Goal: Transaction & Acquisition: Purchase product/service

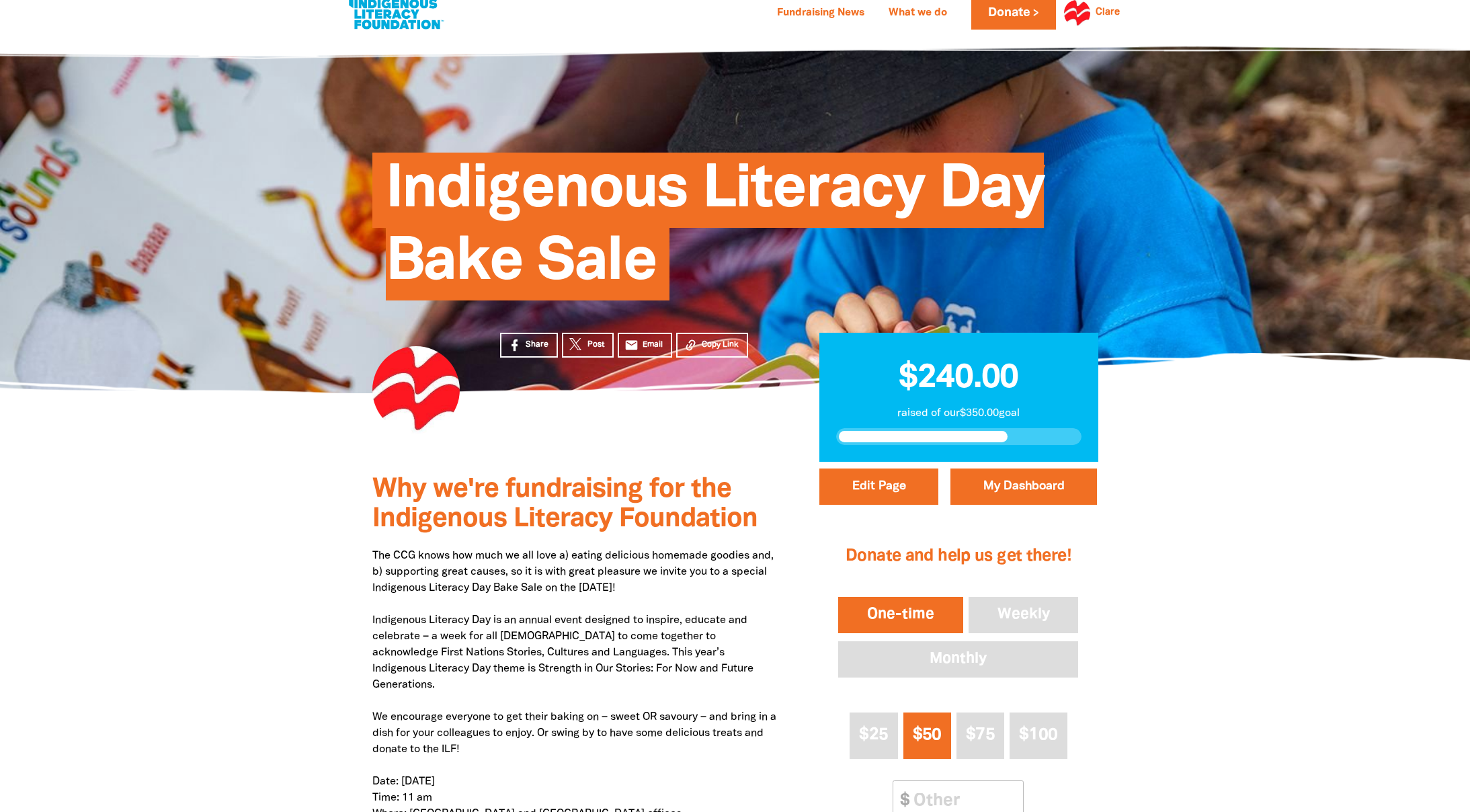
scroll to position [266, 0]
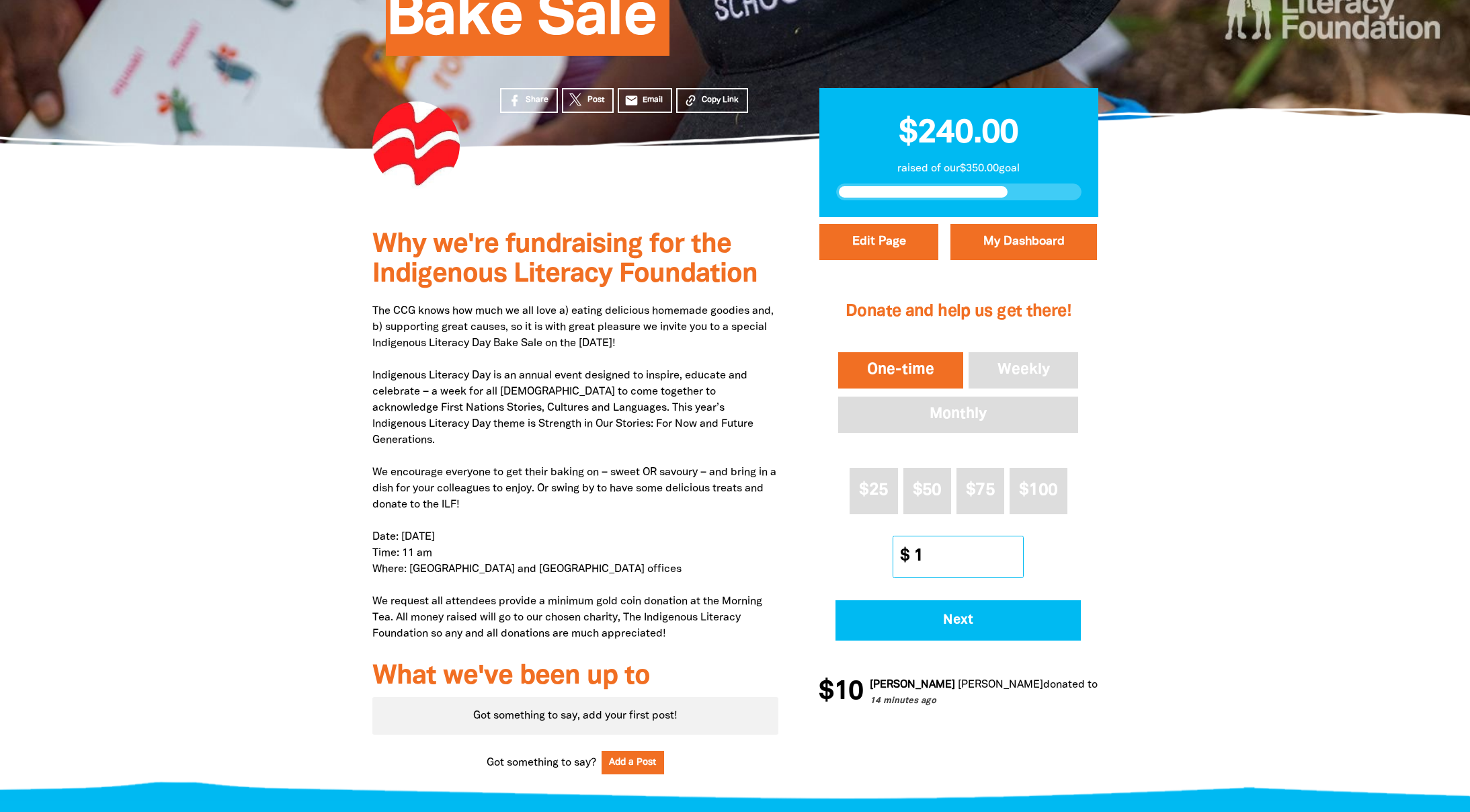
click at [1014, 561] on input "1" at bounding box center [964, 556] width 119 height 41
click at [923, 553] on input "1" at bounding box center [964, 556] width 119 height 41
type input "15"
click at [956, 621] on span "Next" at bounding box center [959, 620] width 208 height 14
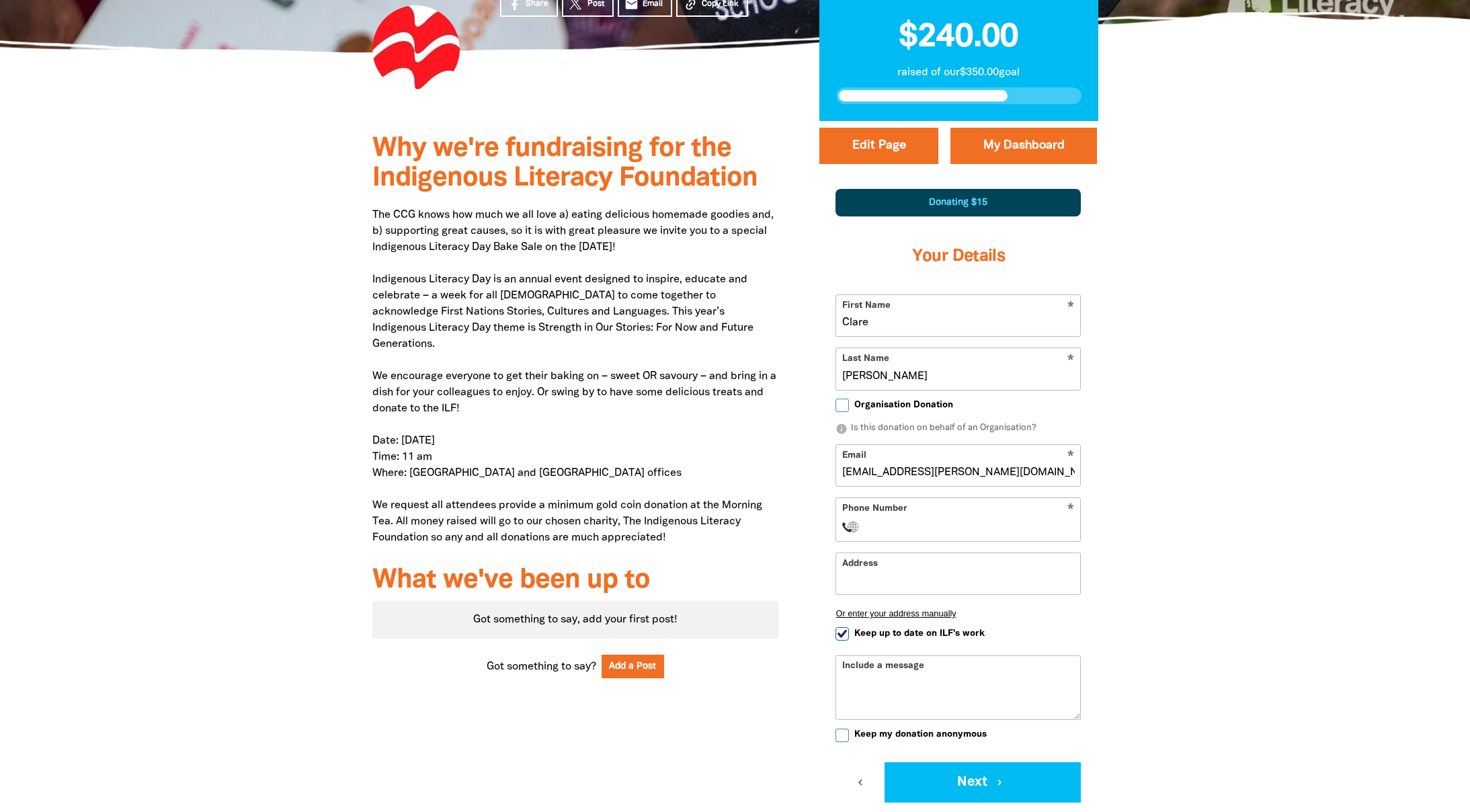
scroll to position [451, 0]
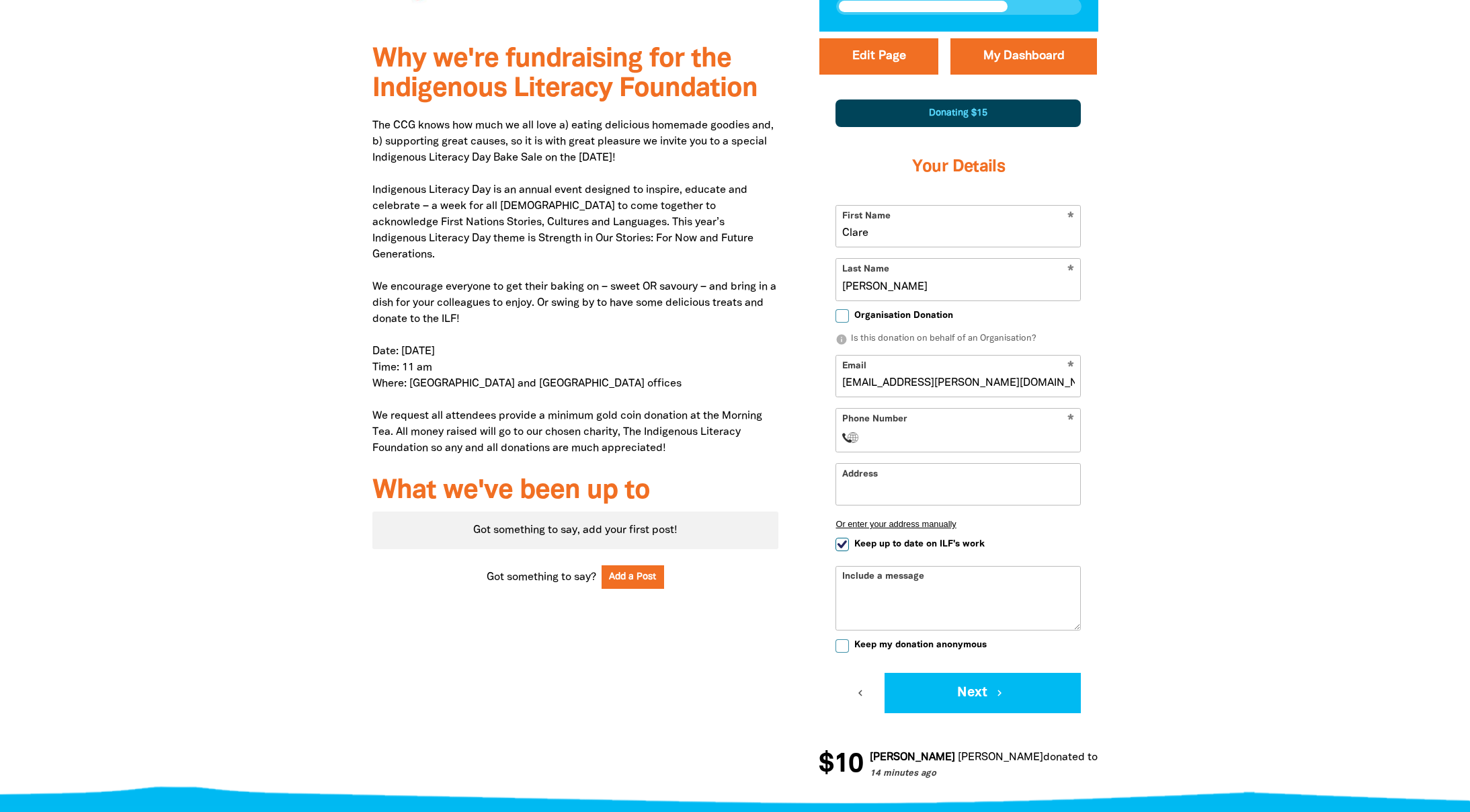
click at [979, 432] on input "Phone Number" at bounding box center [971, 438] width 206 height 16
type input "+0439392765"
select select "AU"
type input "Level 3, 112 Wellington Parade"
select select "ZZ"
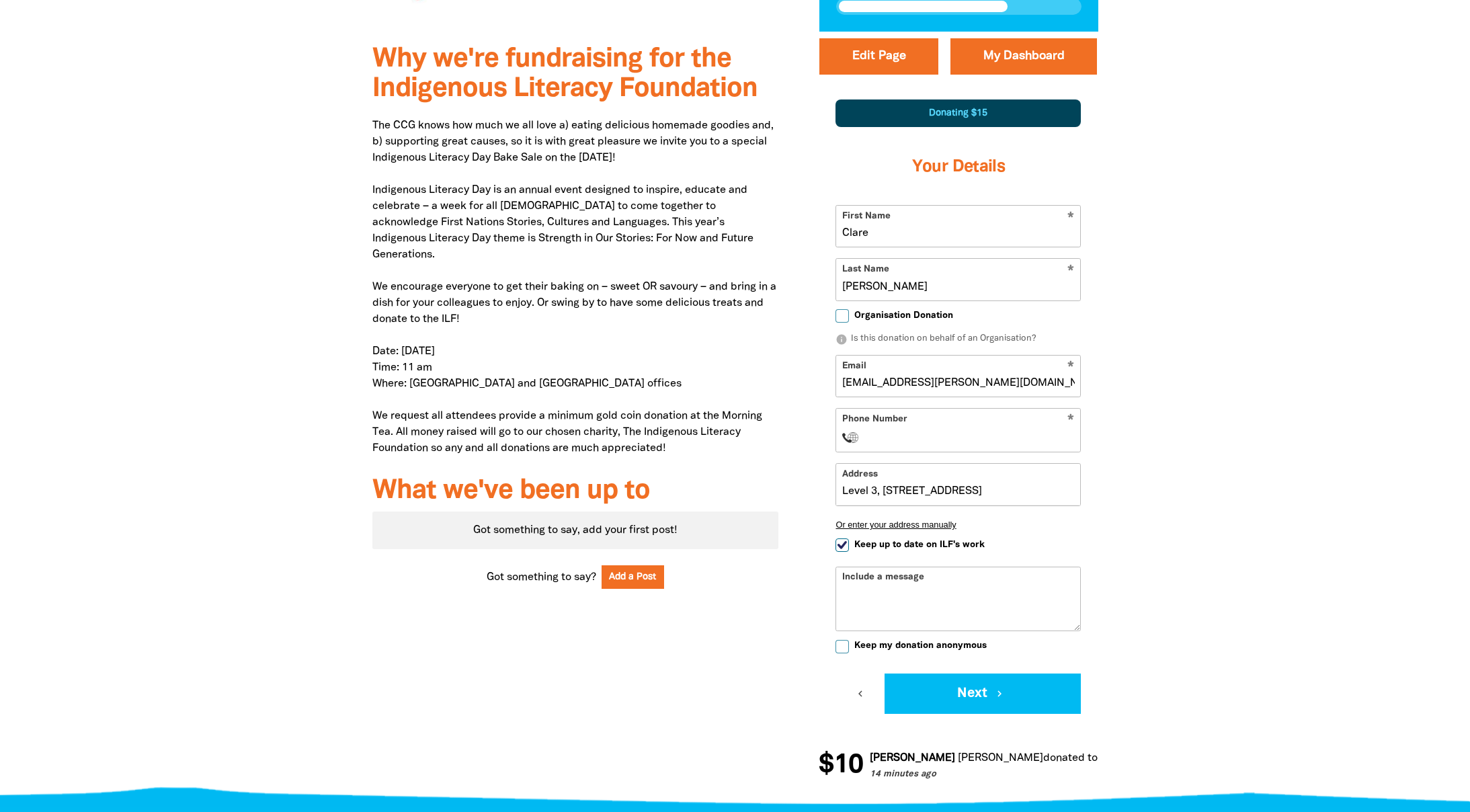
type input "+0439392765"
click at [1204, 473] on div at bounding box center [735, 415] width 1470 height 768
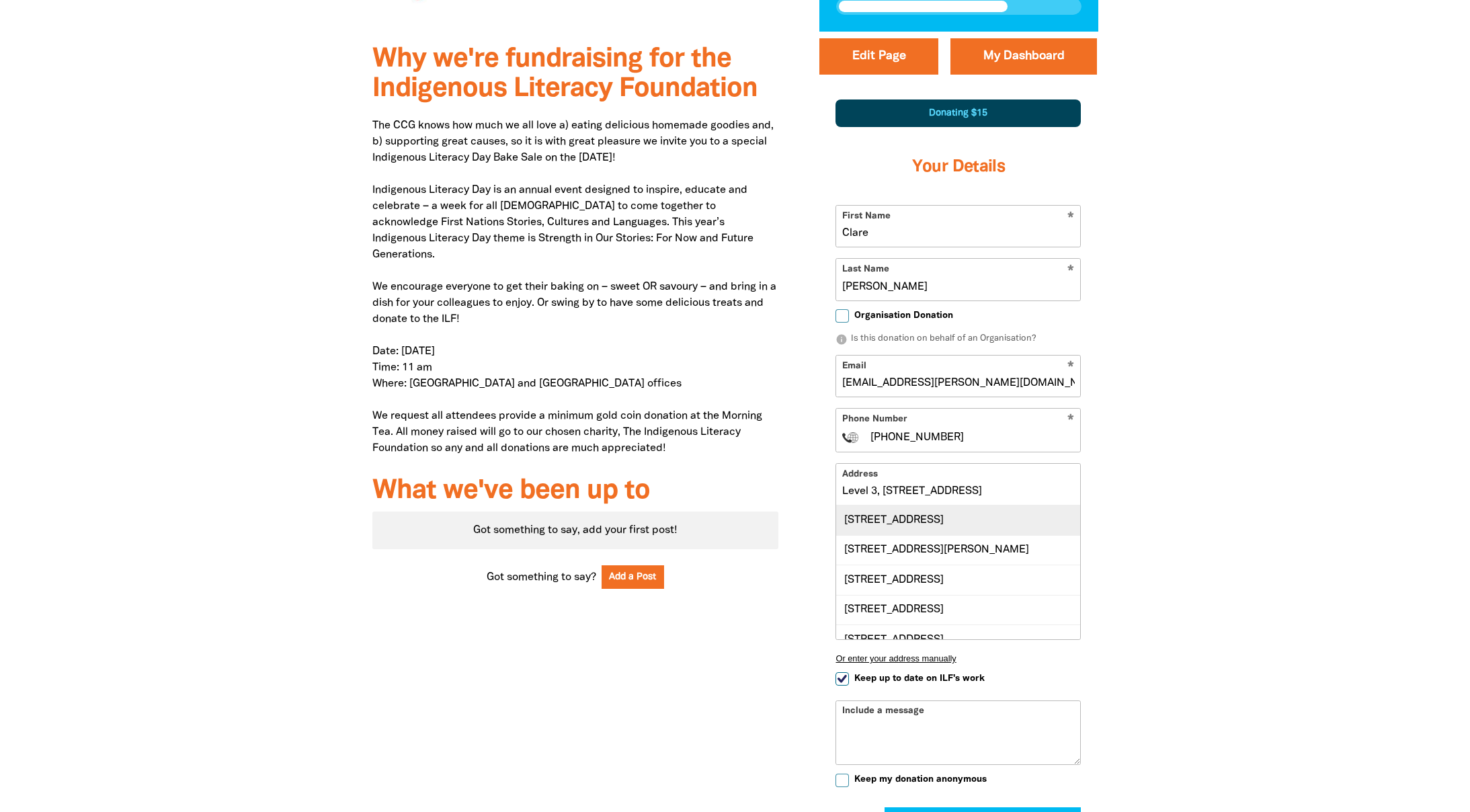
click at [953, 531] on div "Level 3, 112 Wellington Parade, EAST MELBOURNE VIC 3002" at bounding box center [958, 520] width 244 height 29
type input "Level 3, 112 Wellington Parade, EAST MELBOURNE VIC 3002"
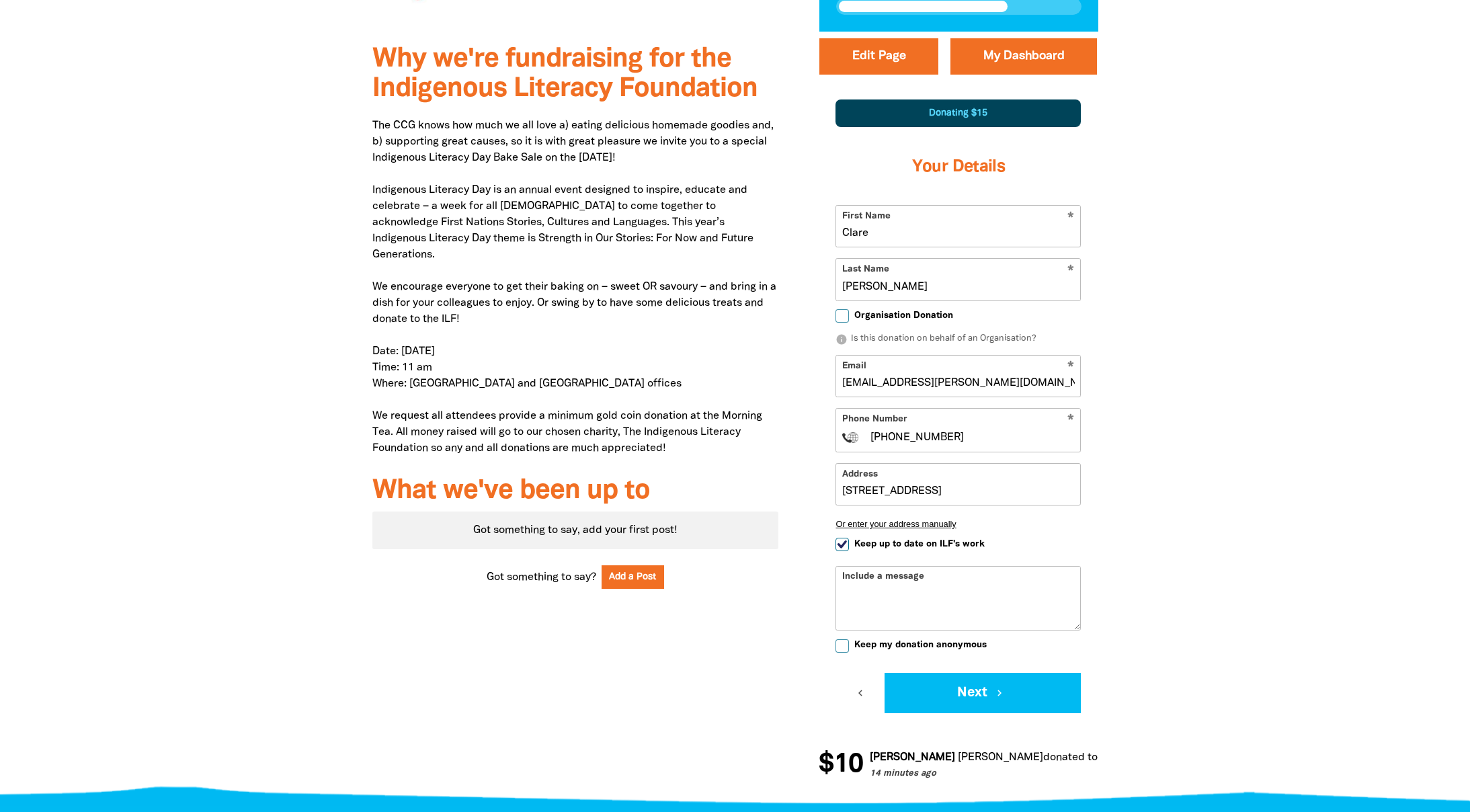
click at [1148, 533] on div at bounding box center [735, 415] width 1470 height 768
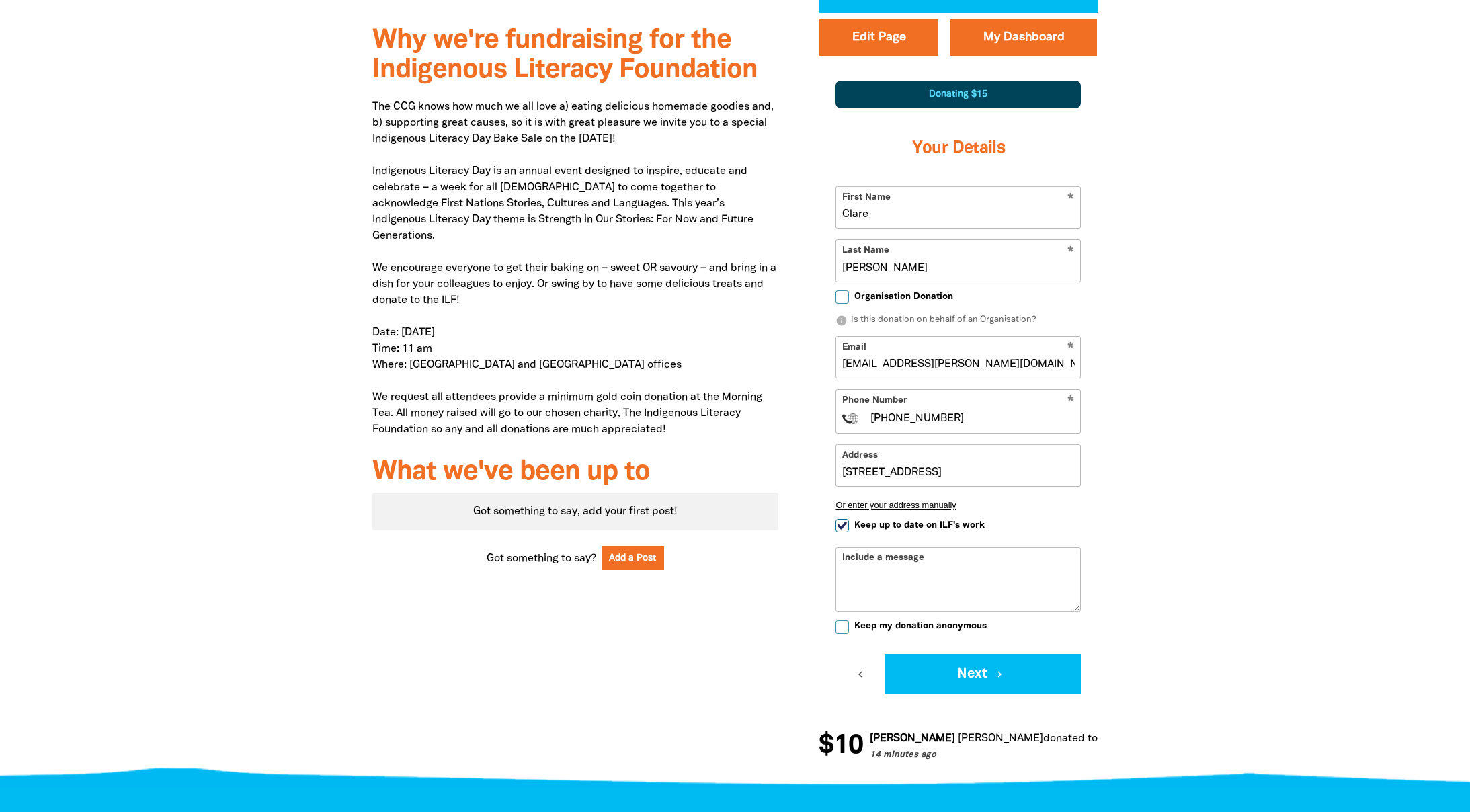
scroll to position [470, 0]
click at [840, 520] on input "Keep up to date on ILF's work" at bounding box center [842, 524] width 14 height 14
checkbox input "false"
click at [845, 629] on input "Keep my donation anonymous" at bounding box center [842, 626] width 14 height 14
checkbox input "true"
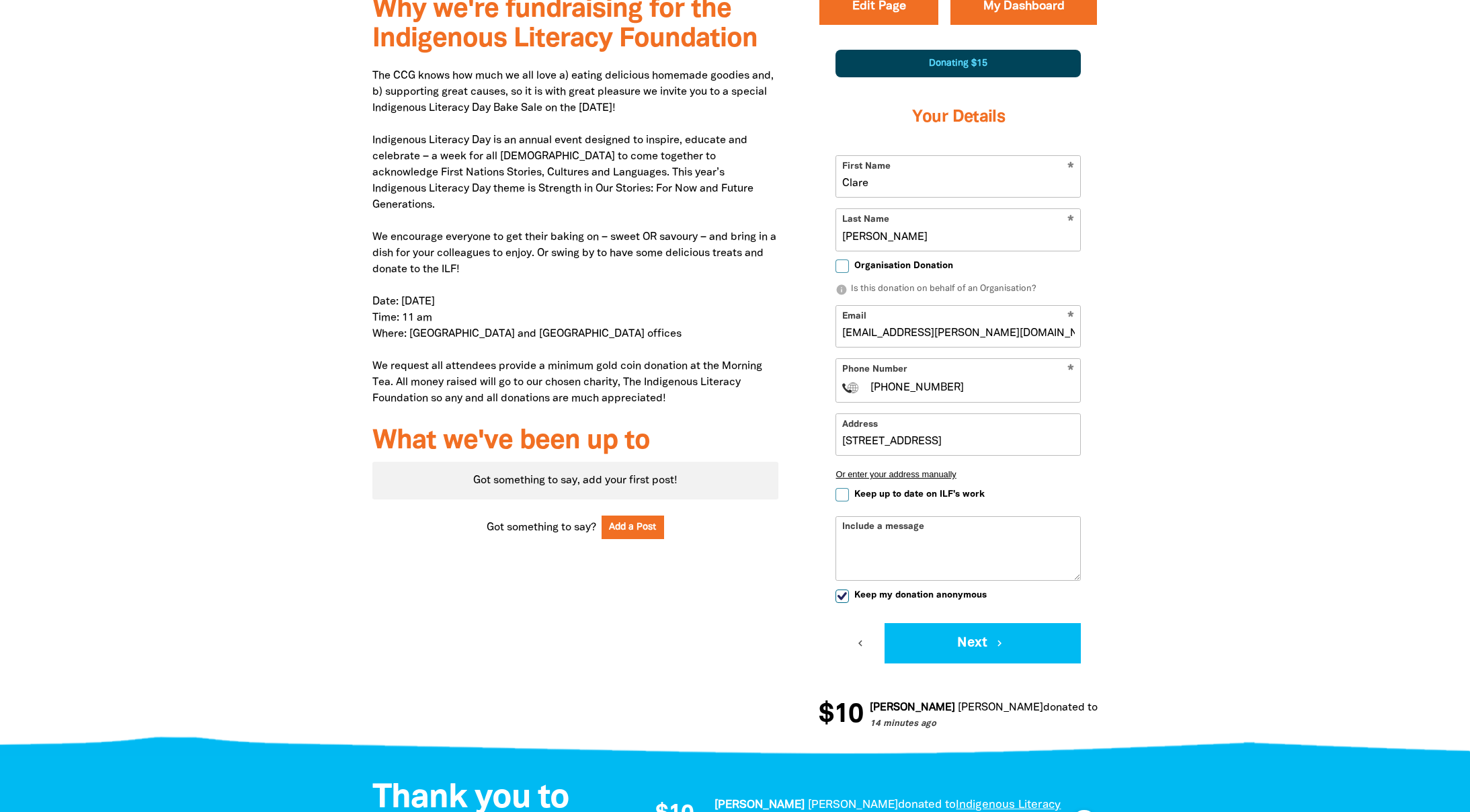
scroll to position [504, 0]
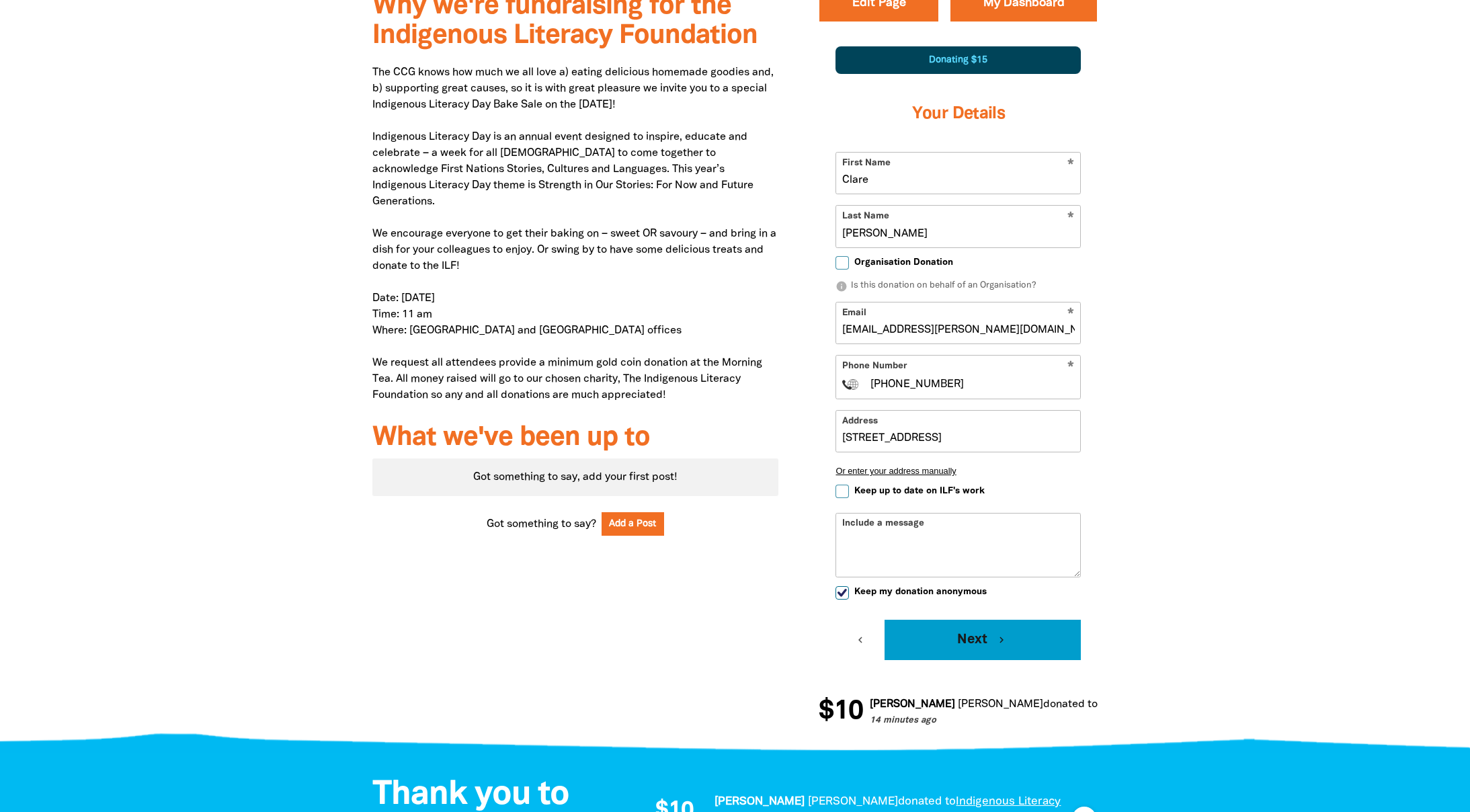
click at [986, 637] on button "Next chevron_right" at bounding box center [983, 639] width 196 height 40
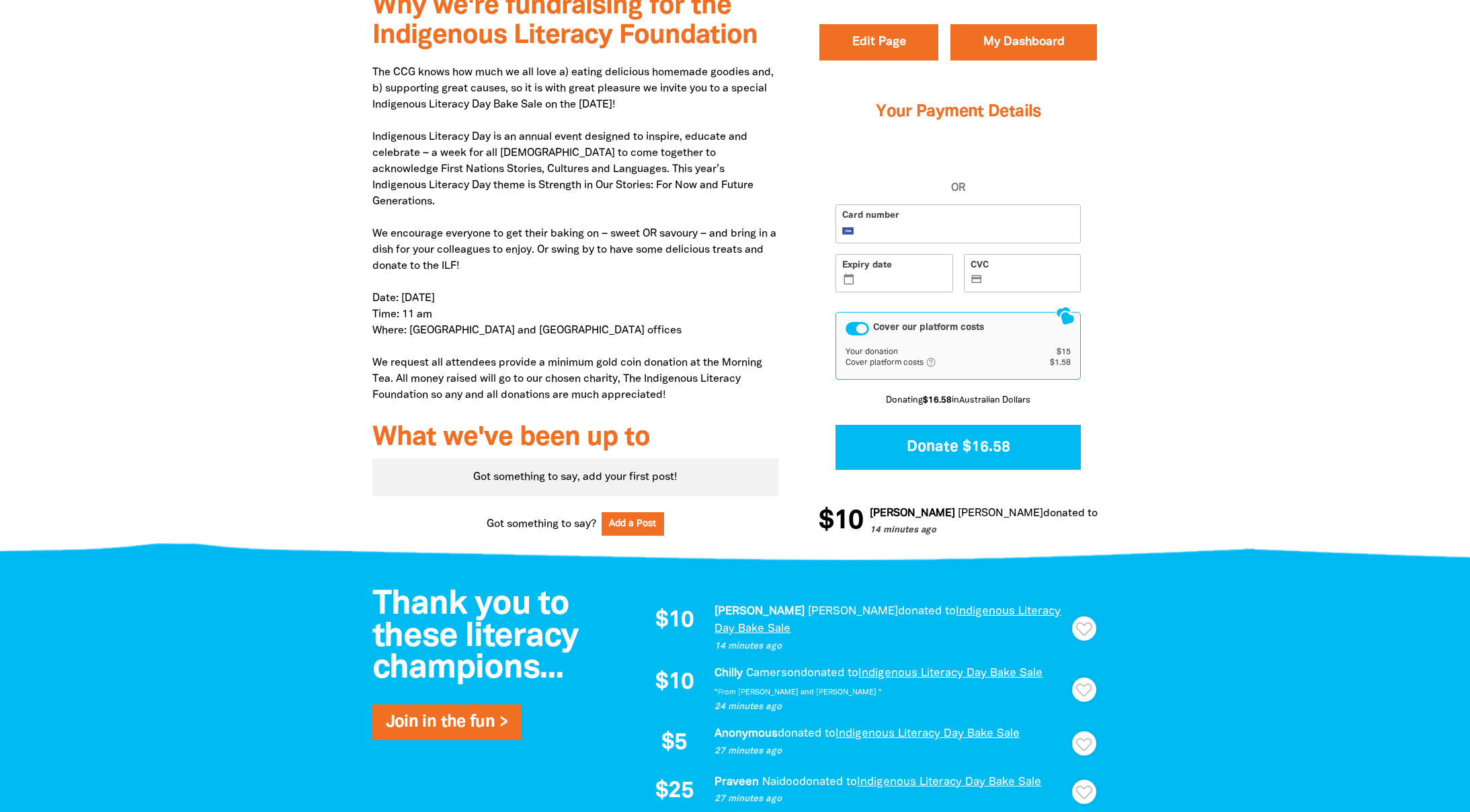
click at [893, 269] on label "Expiry date calendar_today" at bounding box center [894, 274] width 117 height 39
click at [893, 274] on input "Expiry date calendar_today" at bounding box center [902, 274] width 89 height 1
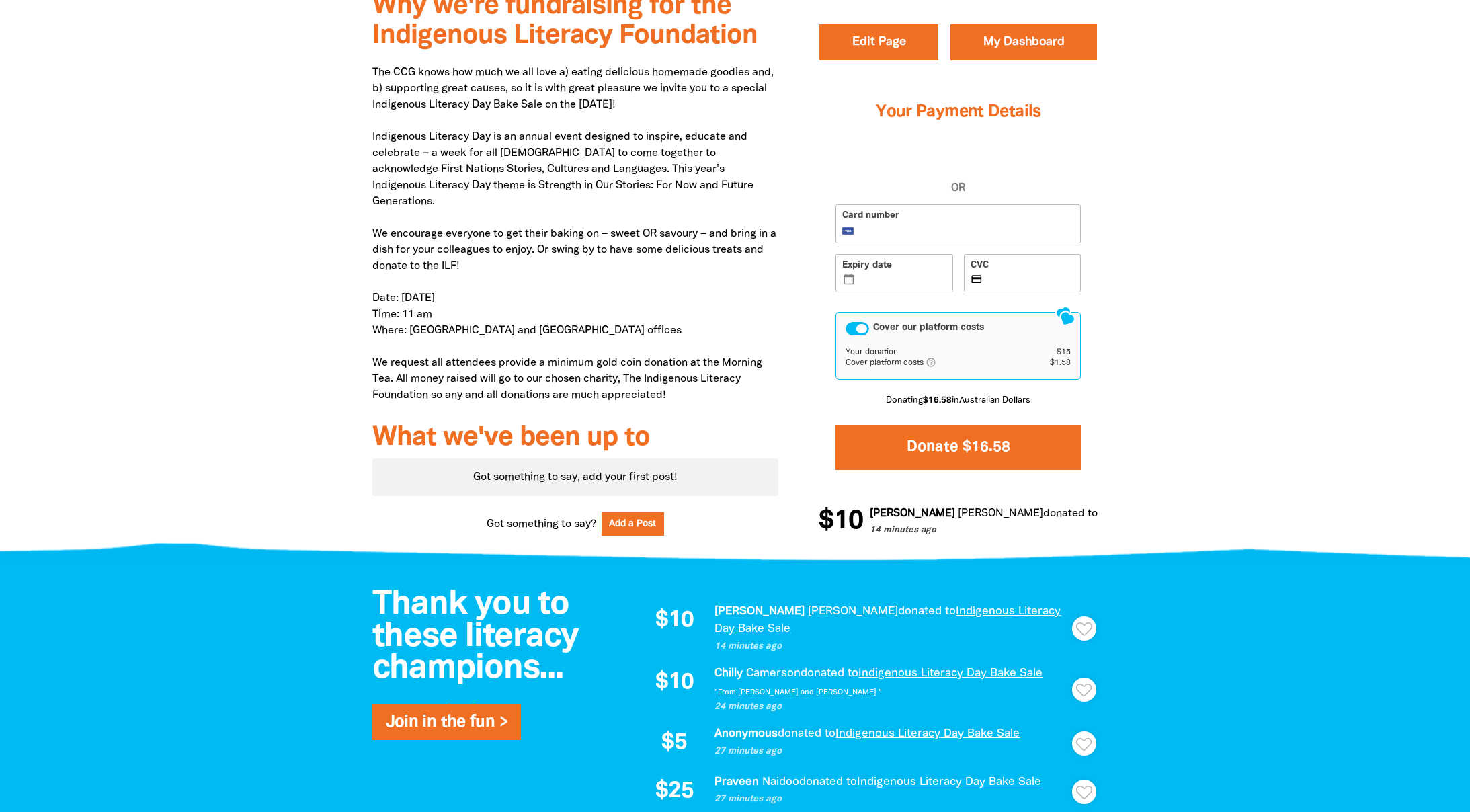
click at [984, 434] on button "Donate $16.58" at bounding box center [958, 447] width 245 height 45
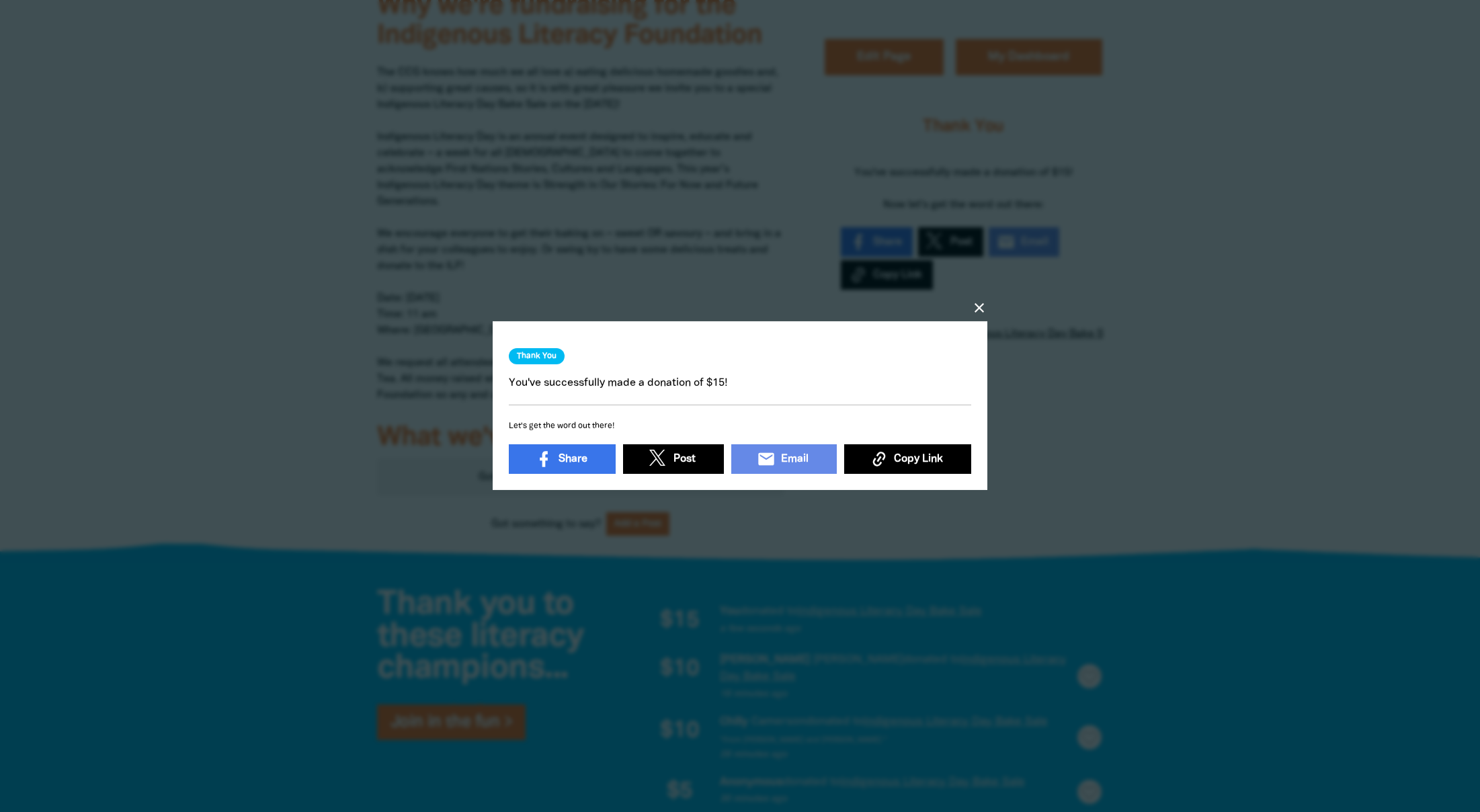
click at [975, 301] on icon "close" at bounding box center [979, 308] width 16 height 16
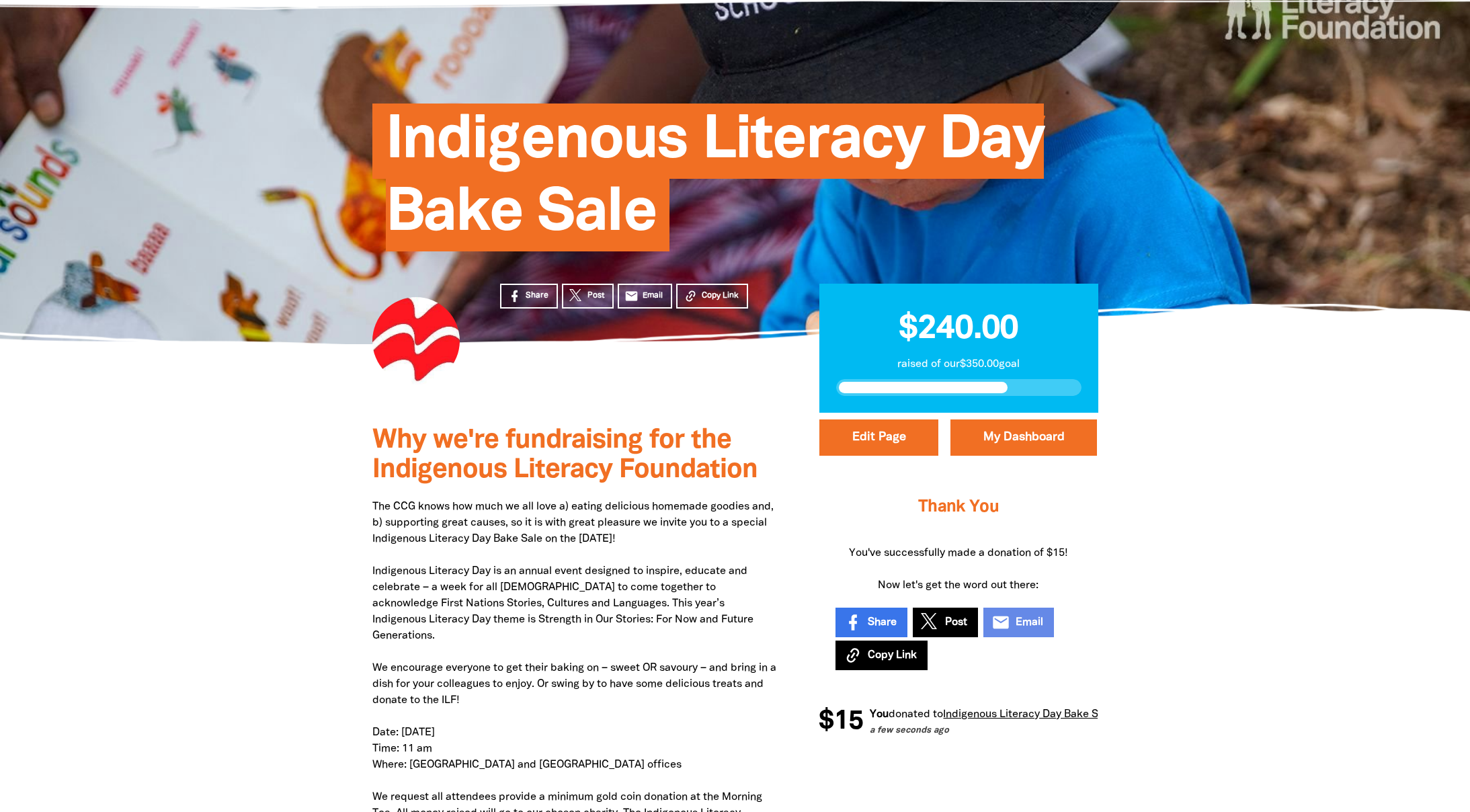
scroll to position [0, 0]
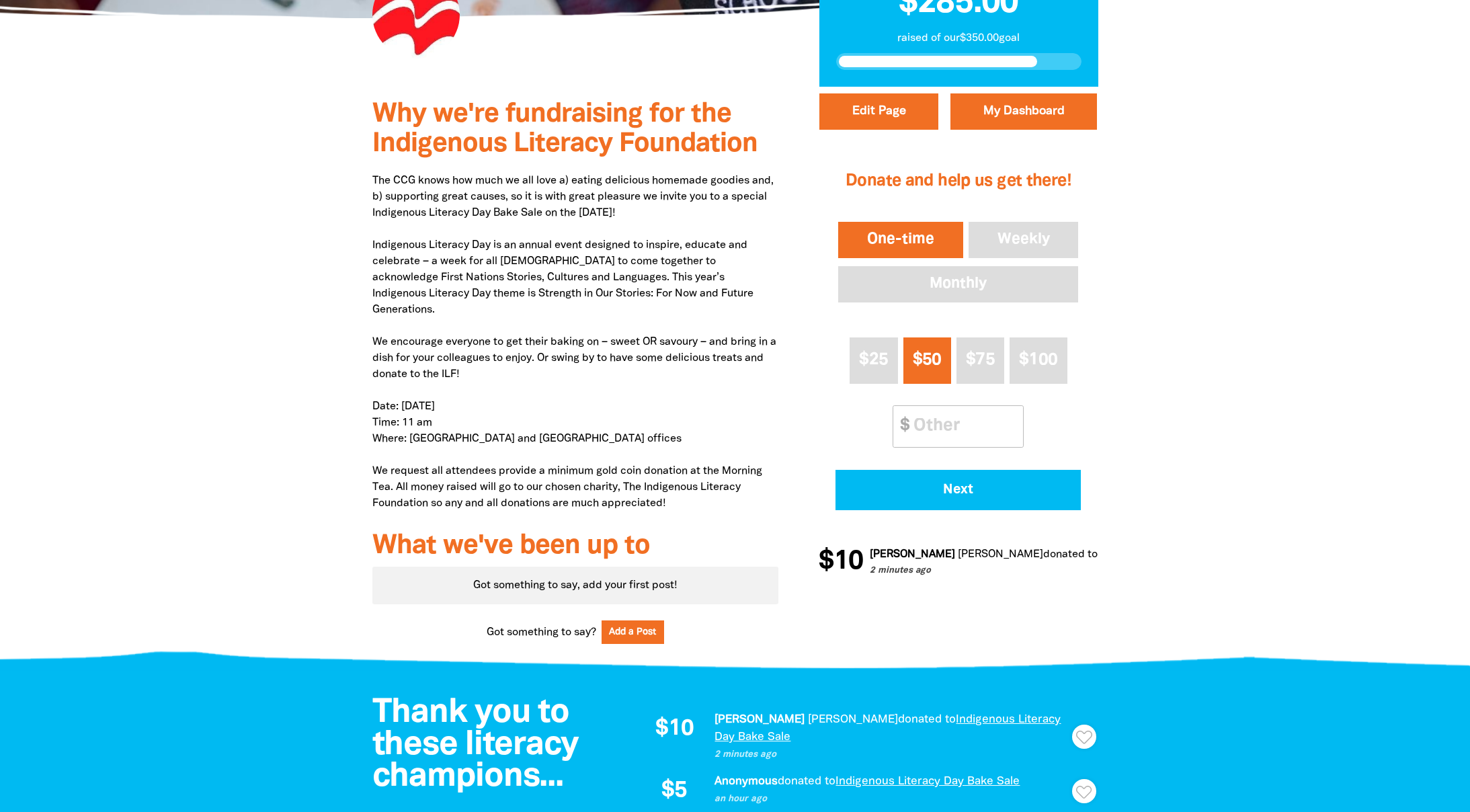
scroll to position [400, 0]
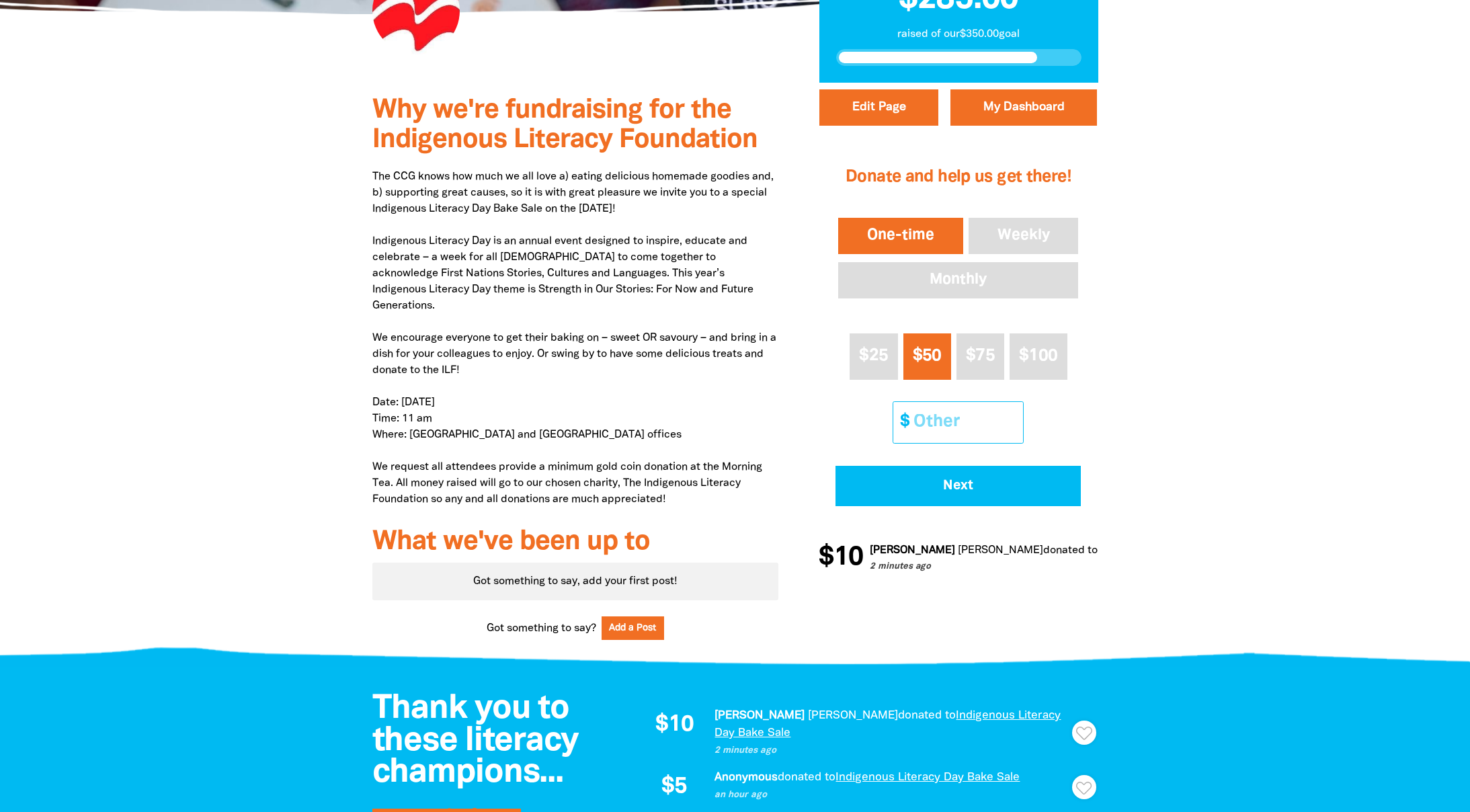
click at [946, 428] on input "Other Amount" at bounding box center [964, 422] width 119 height 41
click at [1017, 417] on input "1" at bounding box center [964, 422] width 119 height 41
click at [1017, 417] on input "2" at bounding box center [964, 422] width 119 height 41
click at [1017, 417] on input "3" at bounding box center [964, 422] width 119 height 41
click at [1017, 417] on input "4" at bounding box center [964, 422] width 119 height 41
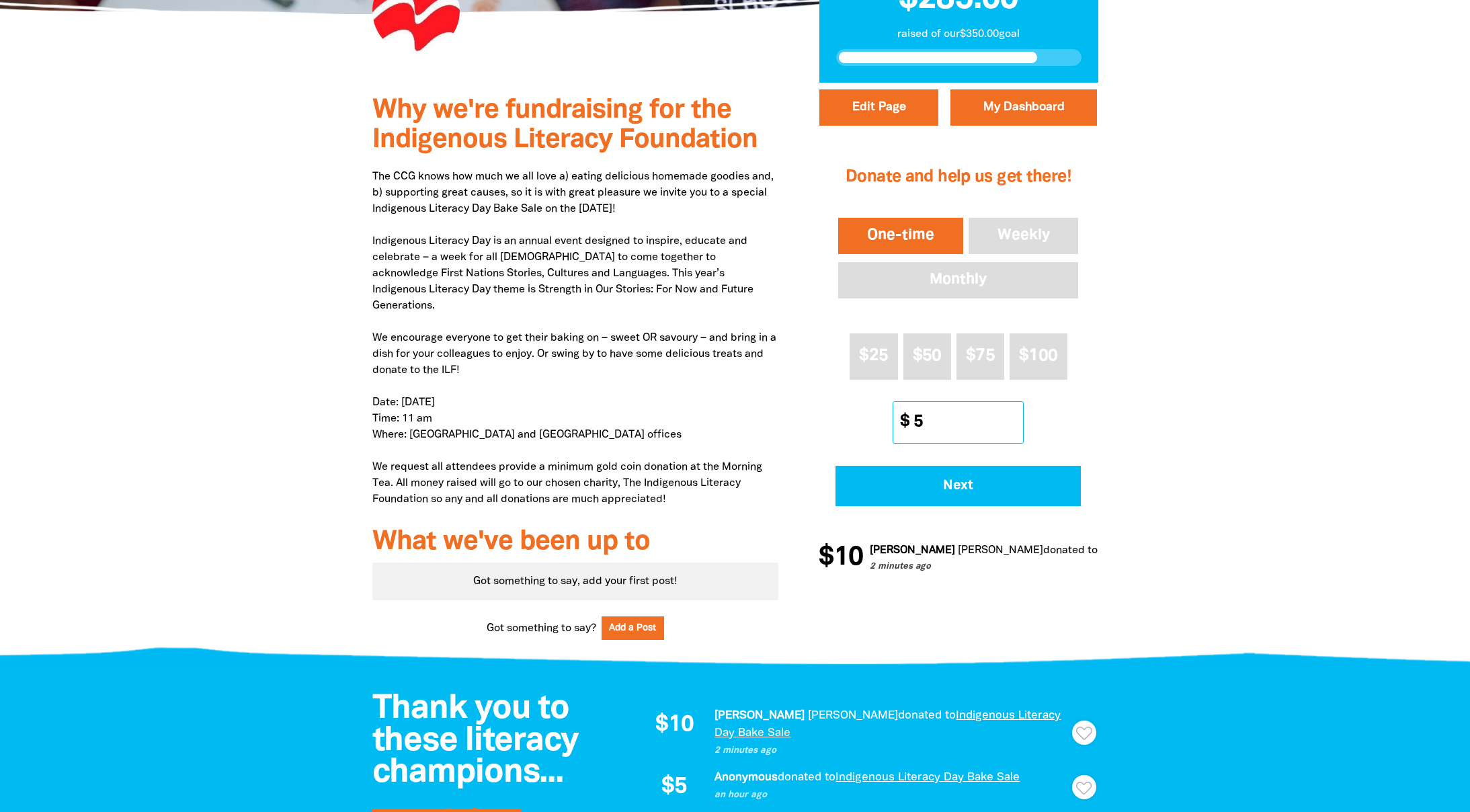
type input "5"
click at [1017, 417] on input "5" at bounding box center [964, 422] width 119 height 41
click at [961, 487] on span "Next" at bounding box center [959, 485] width 208 height 14
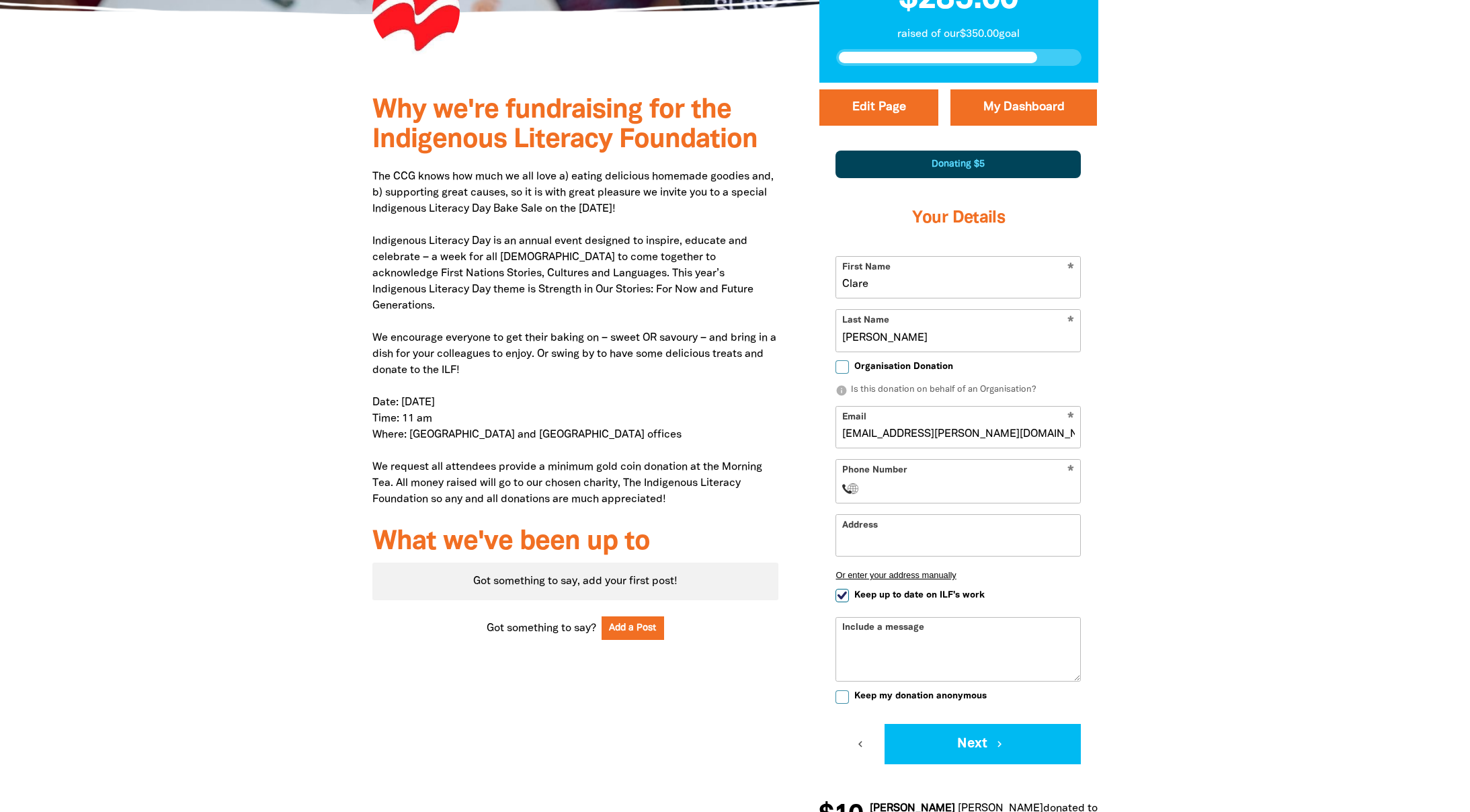
click at [914, 485] on input "Phone Number" at bounding box center [971, 488] width 206 height 16
type input "+0439392765"
select select "AU"
type input "Level 3, 112 Wellington Parade"
select select "ZZ"
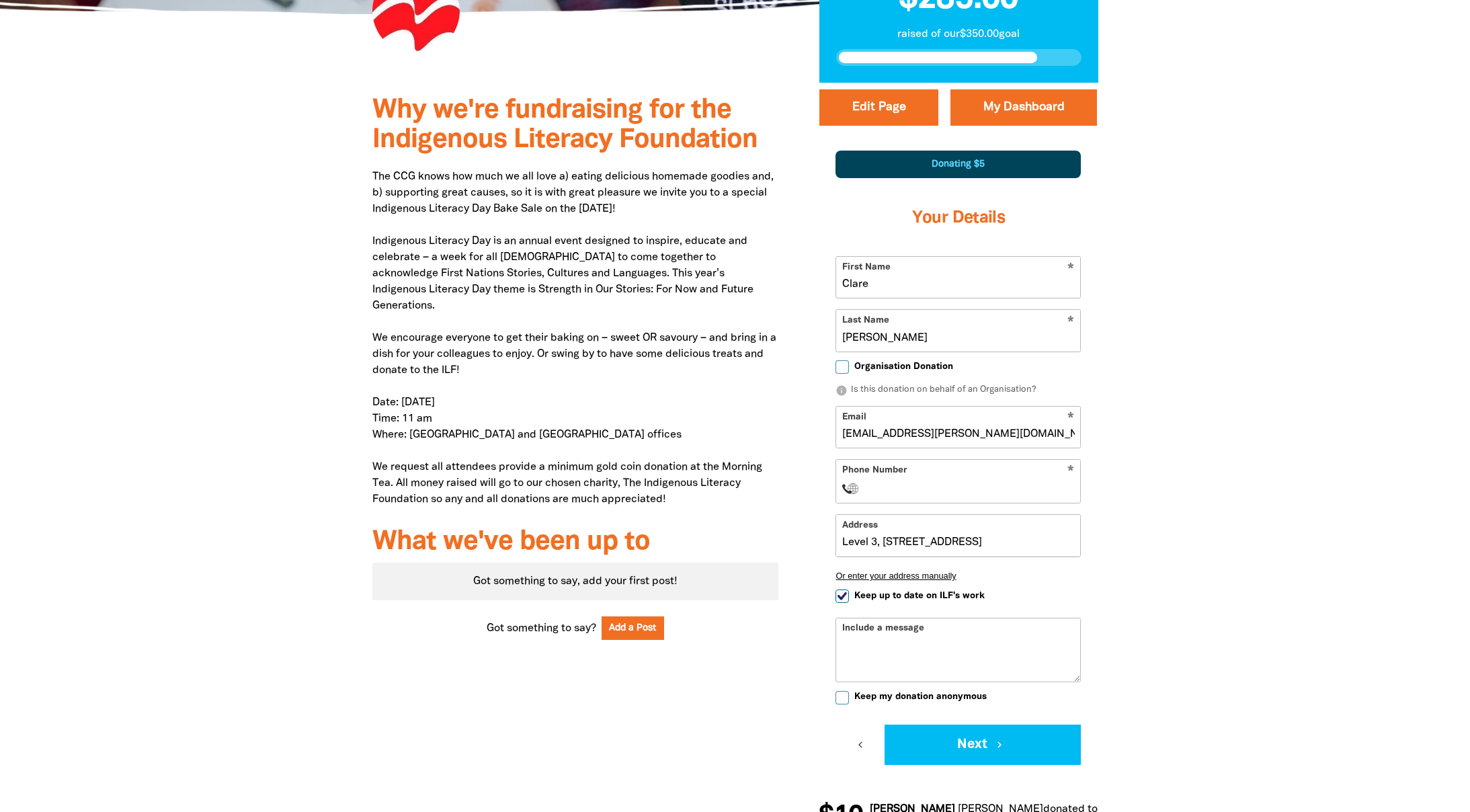
type input "+0439392765"
click at [1202, 530] on div at bounding box center [735, 466] width 1470 height 768
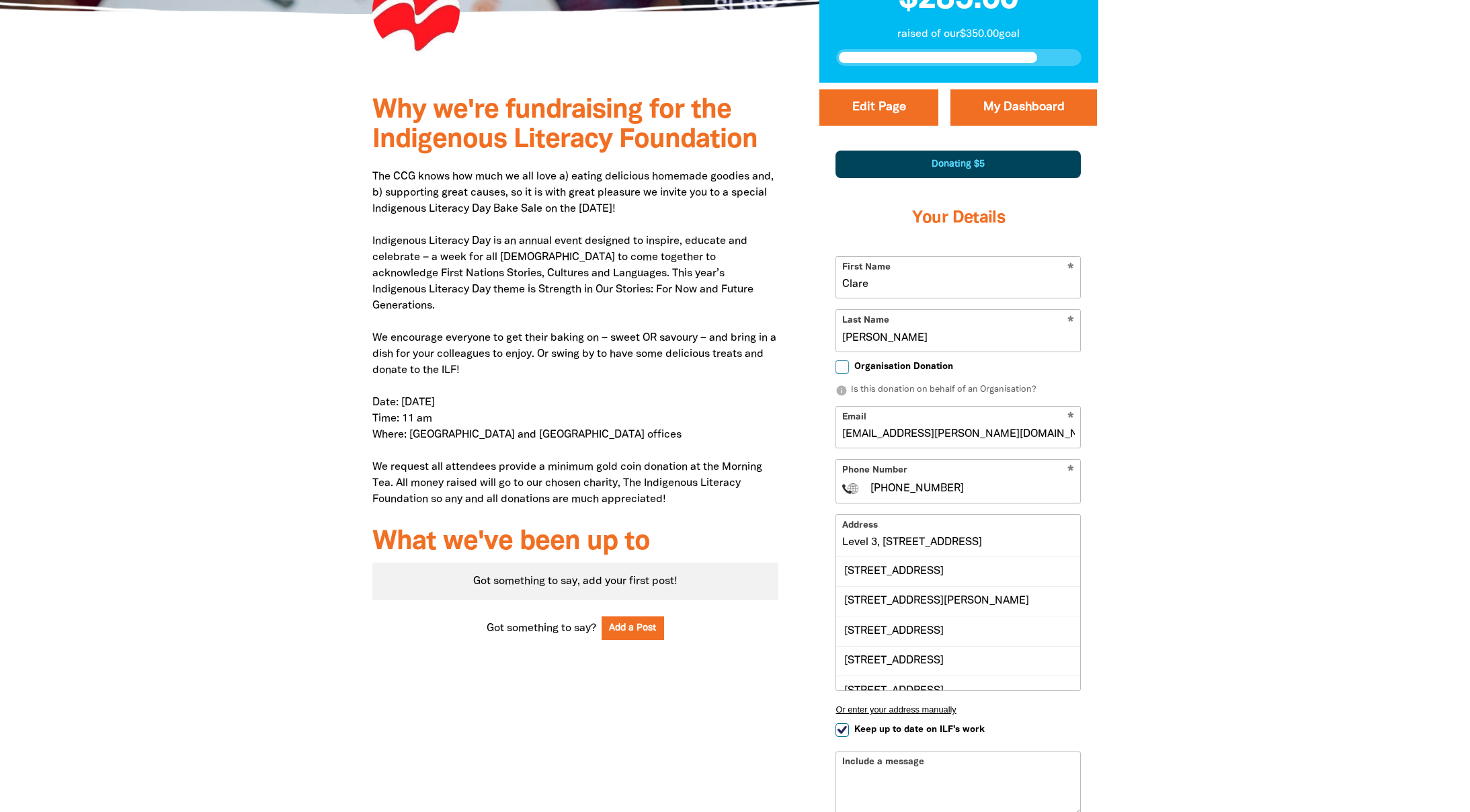
scroll to position [402, 0]
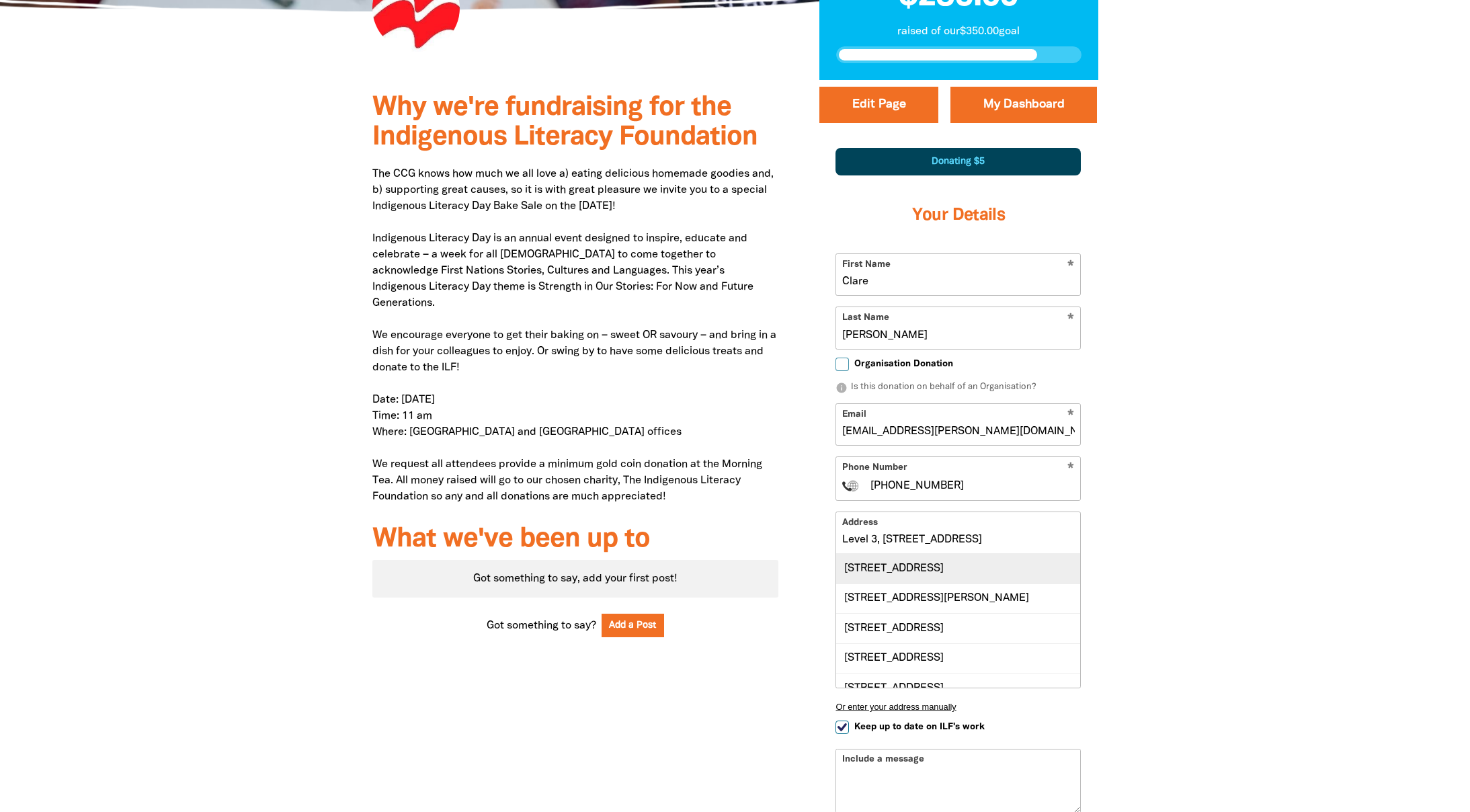
click at [972, 583] on div "Level 3, 112 Wellington Parade, EAST MELBOURNE VIC 3002" at bounding box center [958, 568] width 244 height 29
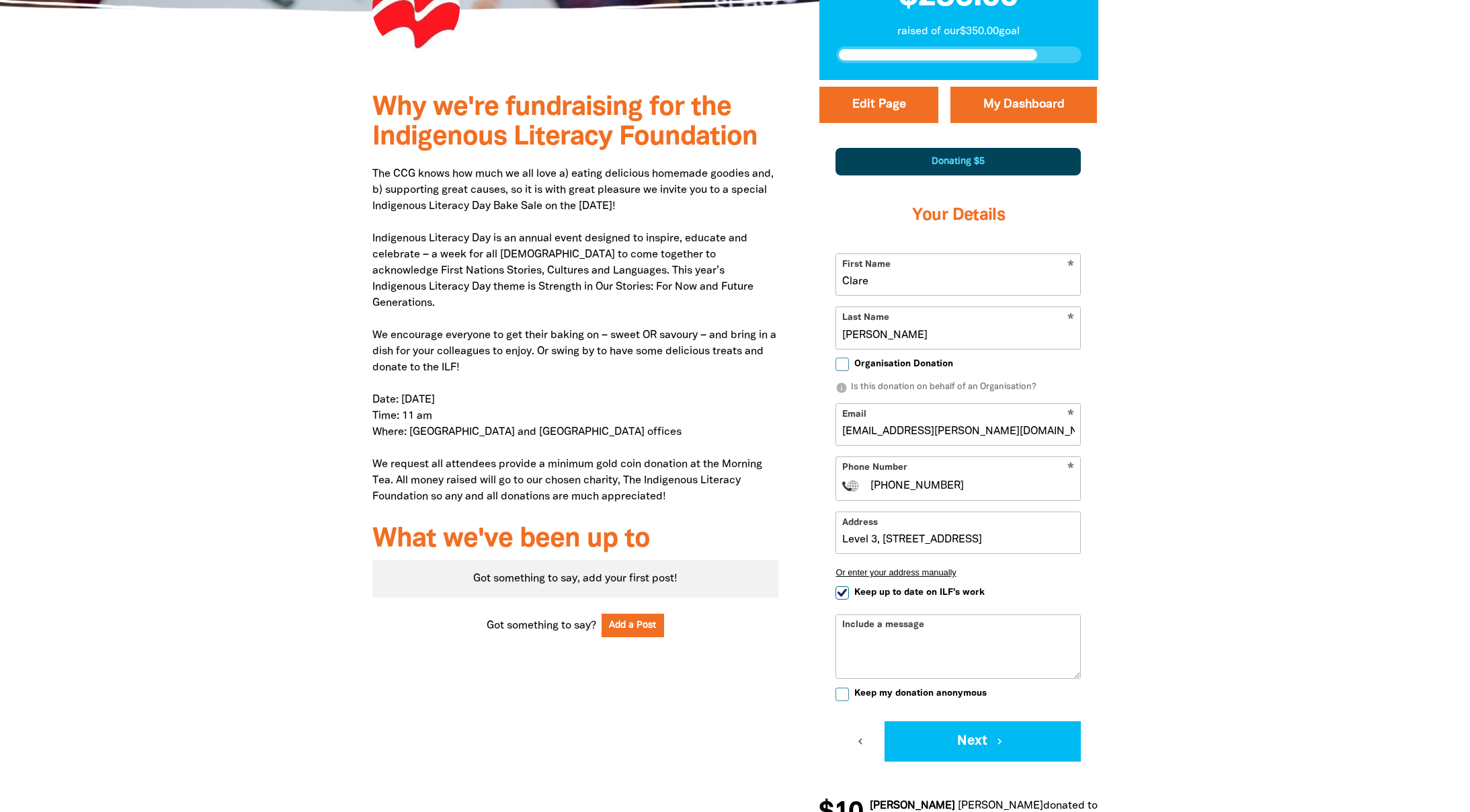
type input "Level 3, 112 Wellington Parade, EAST MELBOURNE VIC 3002"
click at [1284, 580] on div at bounding box center [735, 464] width 1470 height 768
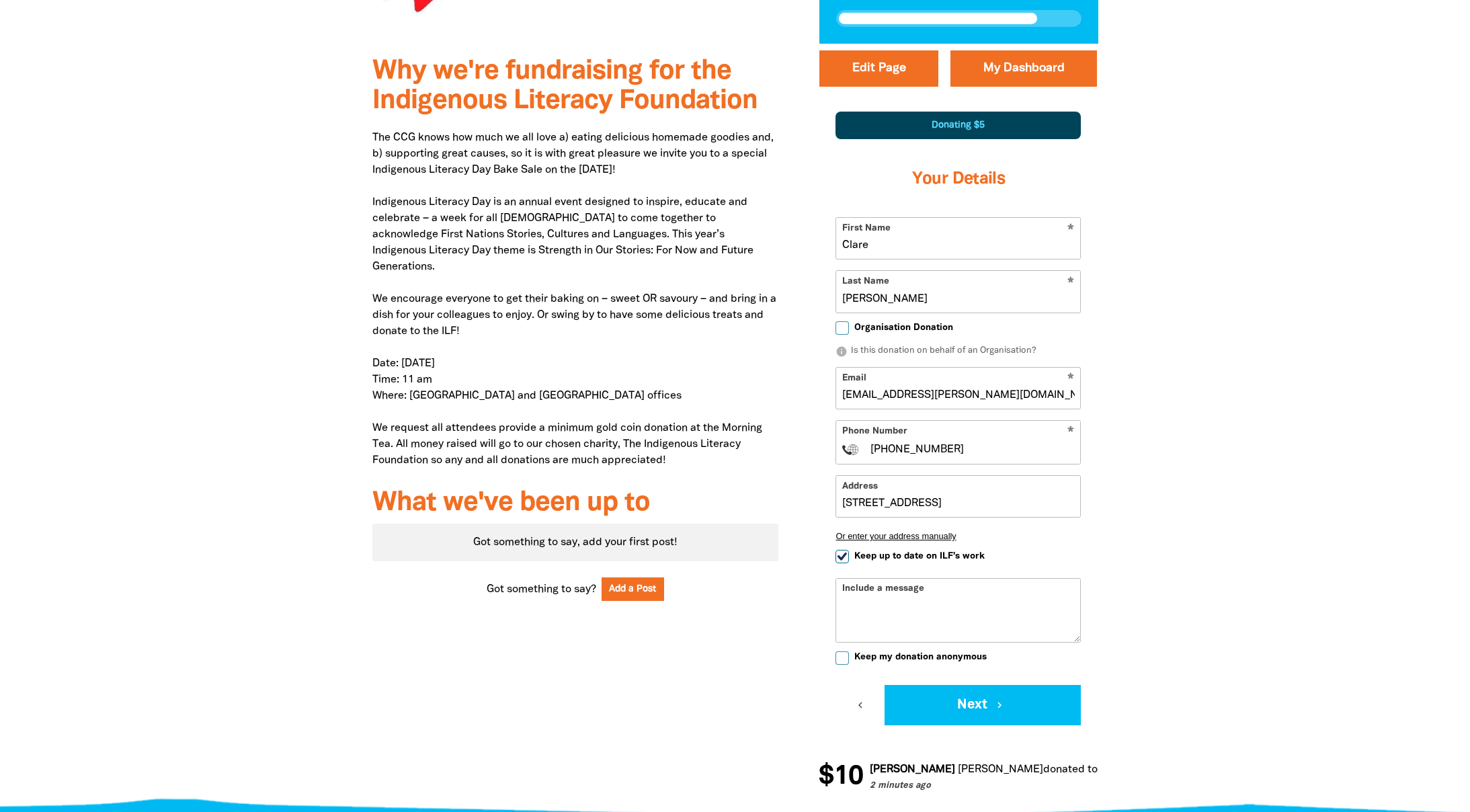
scroll to position [514, 0]
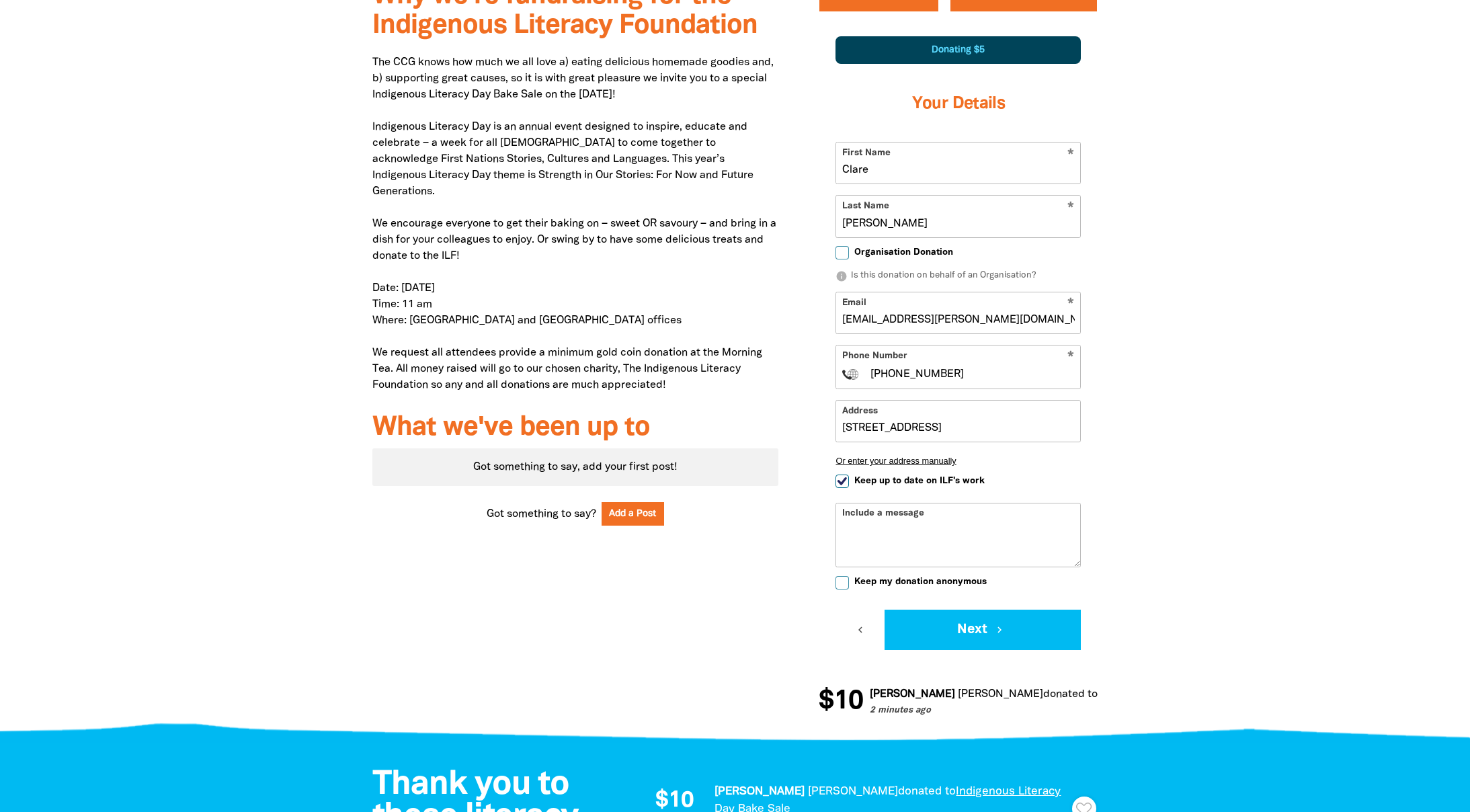
click at [850, 485] on label "Keep up to date on ILF's work" at bounding box center [910, 481] width 149 height 14
click at [849, 485] on input "Keep up to date on ILF's work" at bounding box center [842, 480] width 14 height 14
checkbox input "false"
click at [845, 579] on input "Keep my donation anonymous" at bounding box center [842, 582] width 14 height 14
checkbox input "true"
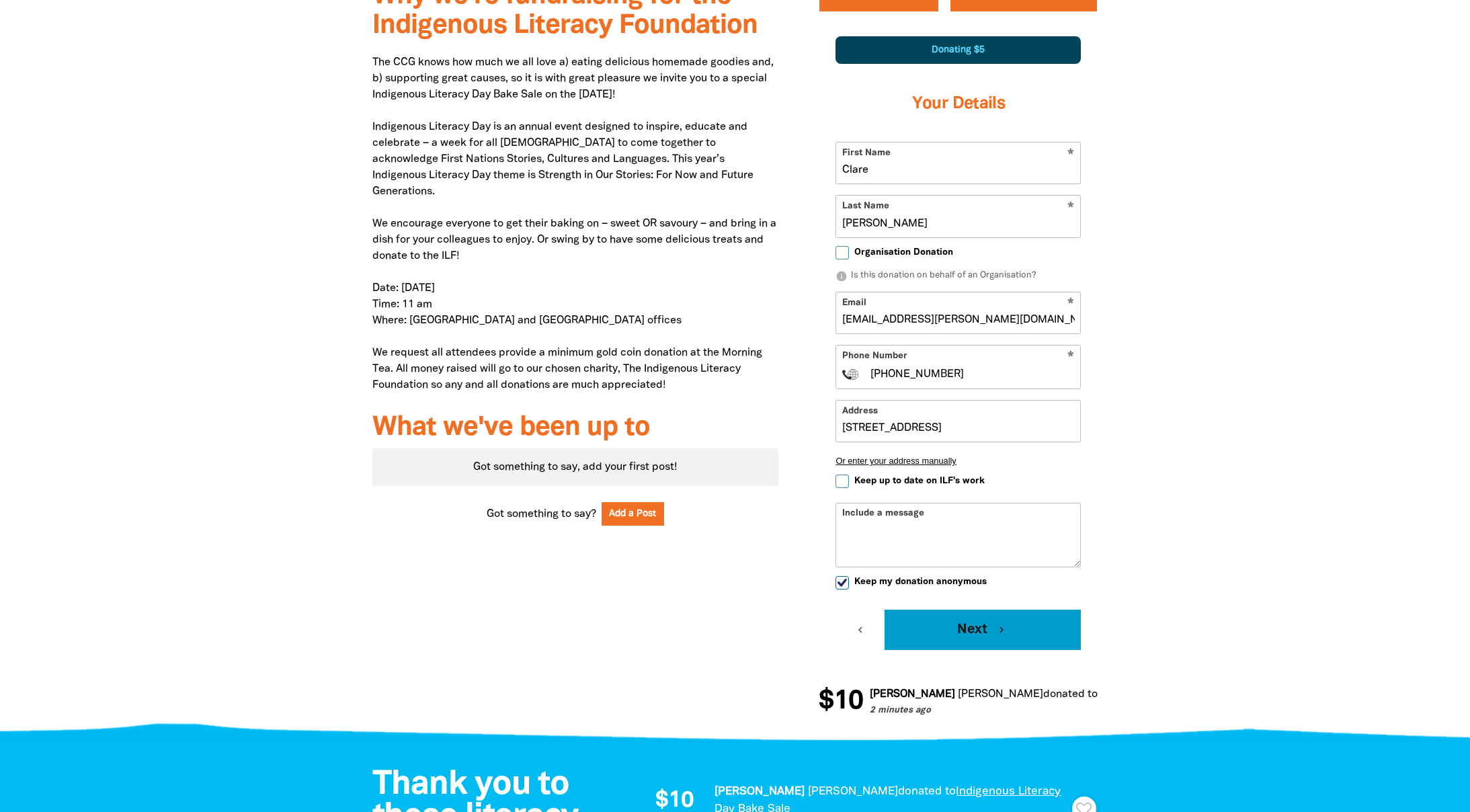
click at [987, 633] on button "Next chevron_right" at bounding box center [983, 629] width 196 height 40
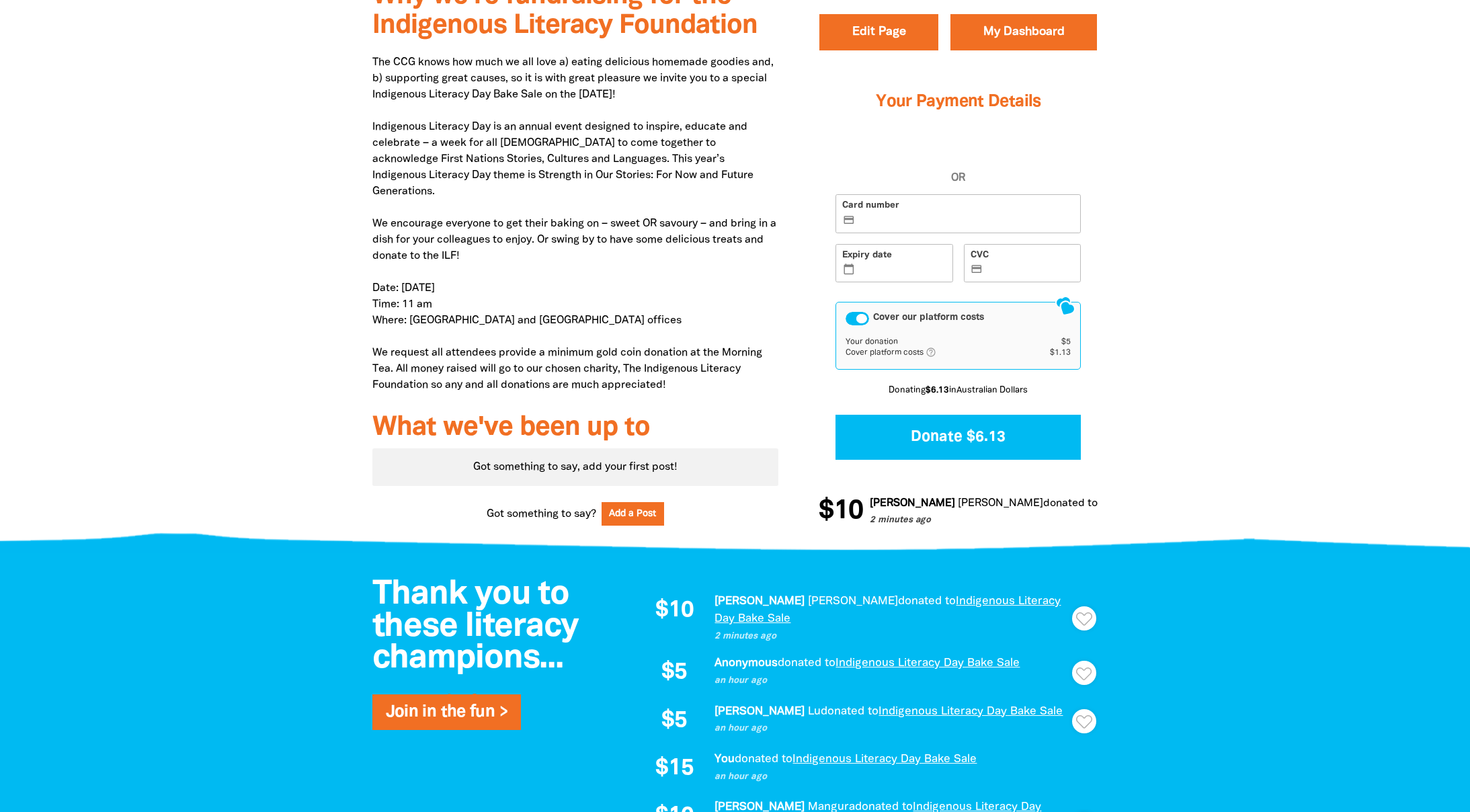
click at [856, 312] on div "Cover our platform costs" at bounding box center [857, 319] width 24 height 14
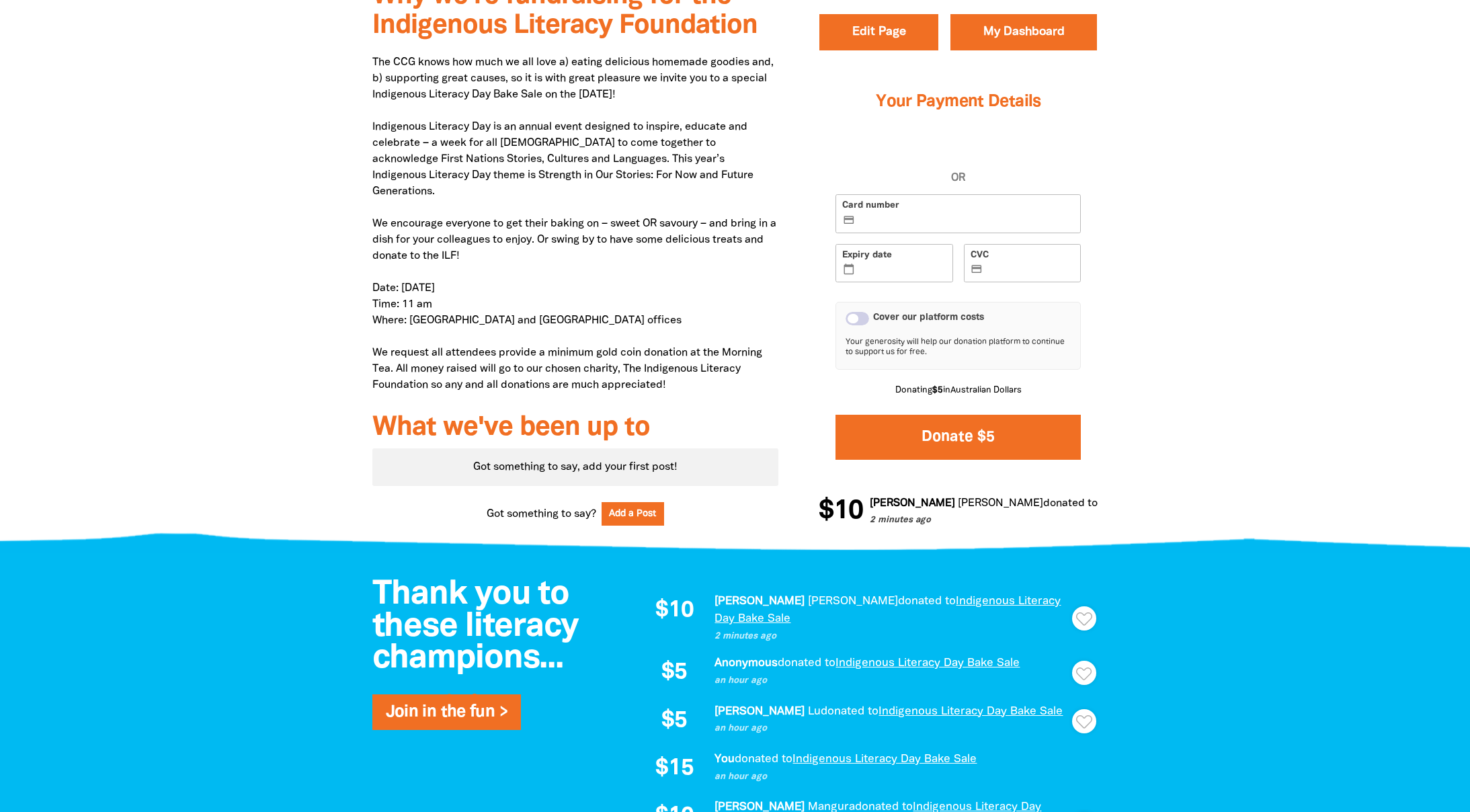
click at [963, 422] on button "Donate $5" at bounding box center [958, 437] width 245 height 45
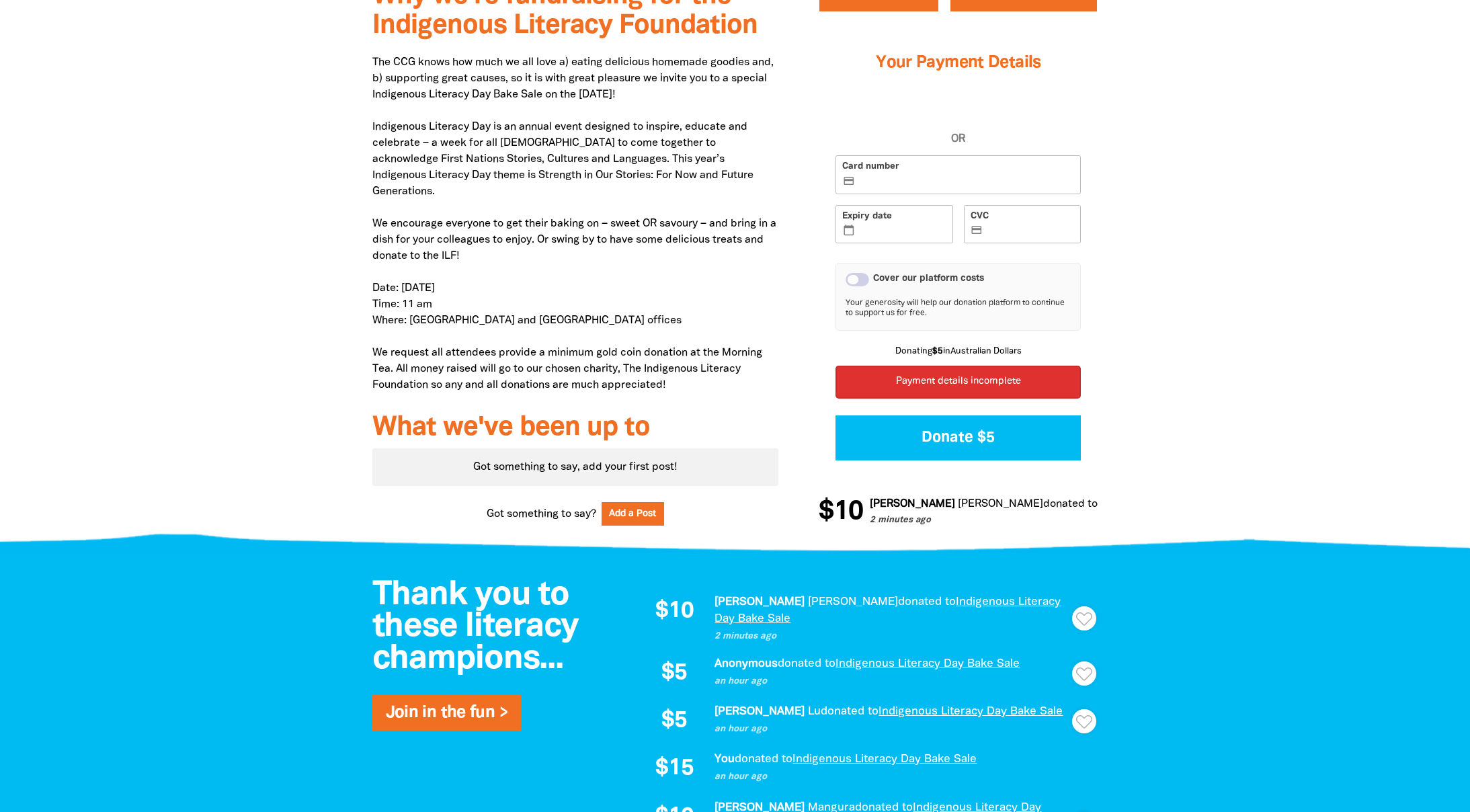
click at [921, 190] on label "Card number credit_card" at bounding box center [958, 175] width 245 height 39
click at [921, 176] on input "Card number credit_card" at bounding box center [966, 175] width 216 height 1
click at [865, 280] on div "Cover our platform costs" at bounding box center [857, 279] width 24 height 14
click at [859, 278] on div "Cover our platform costs" at bounding box center [857, 279] width 24 height 14
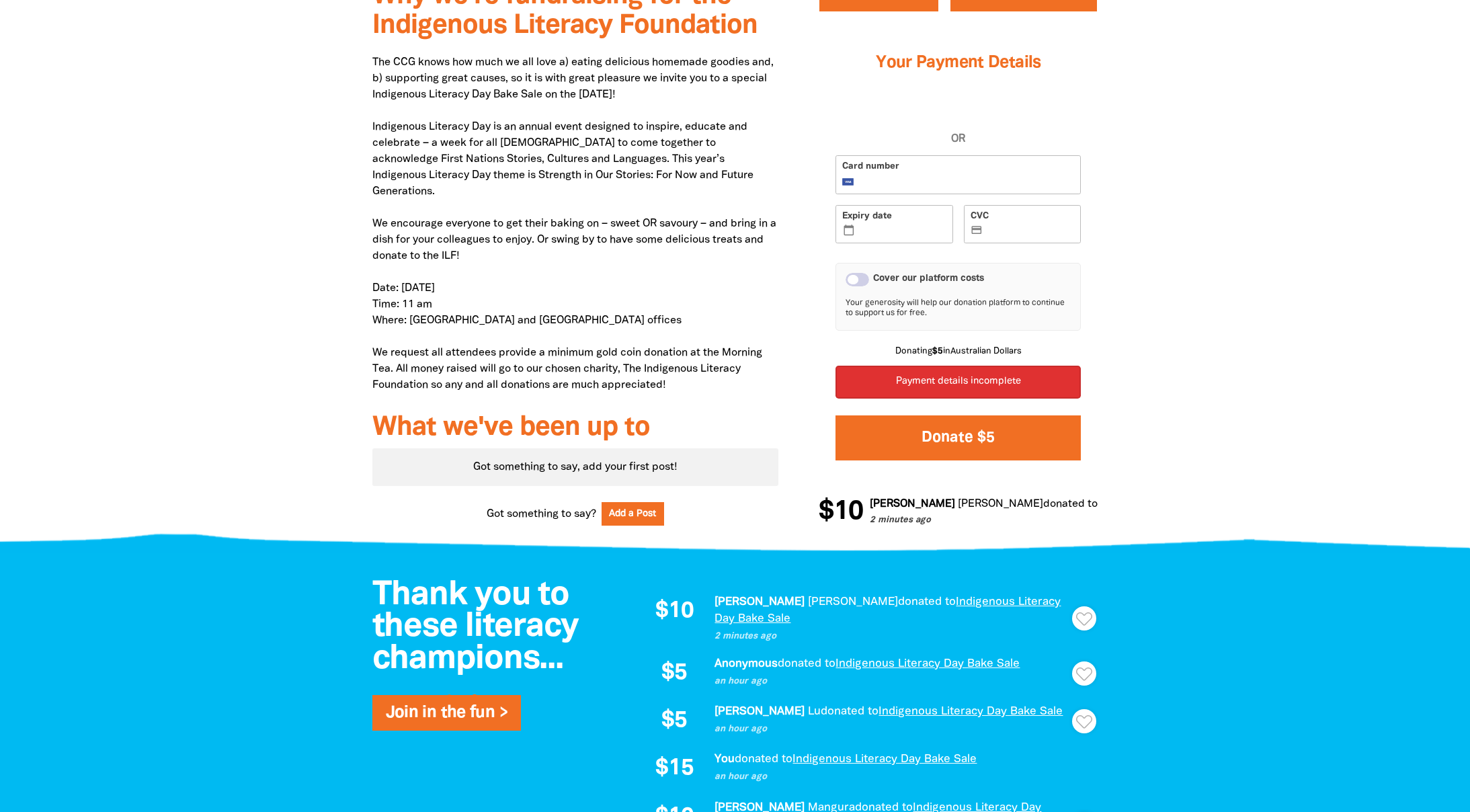
click at [974, 443] on button "Donate $5" at bounding box center [958, 438] width 245 height 45
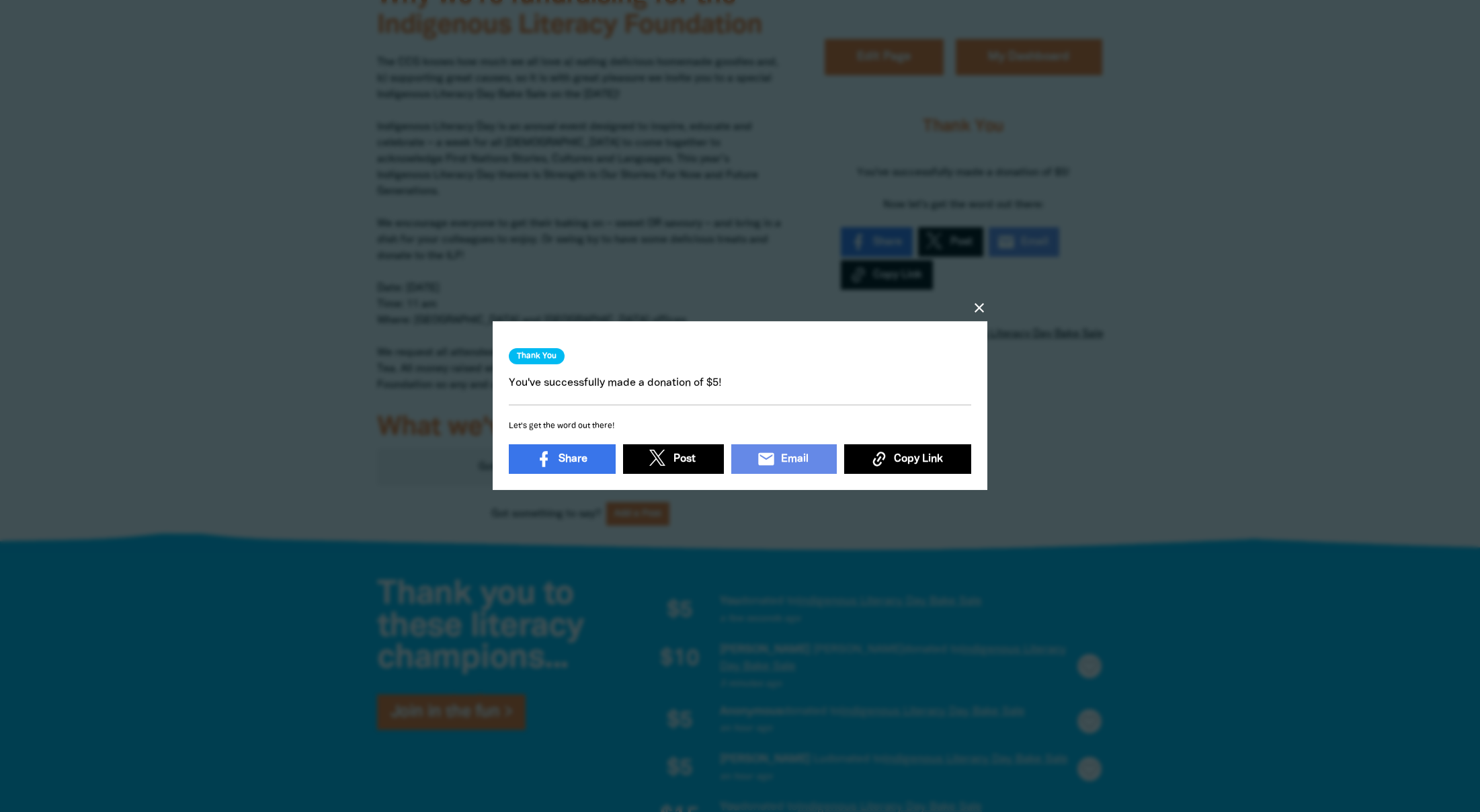
click at [975, 305] on icon "close" at bounding box center [979, 308] width 16 height 16
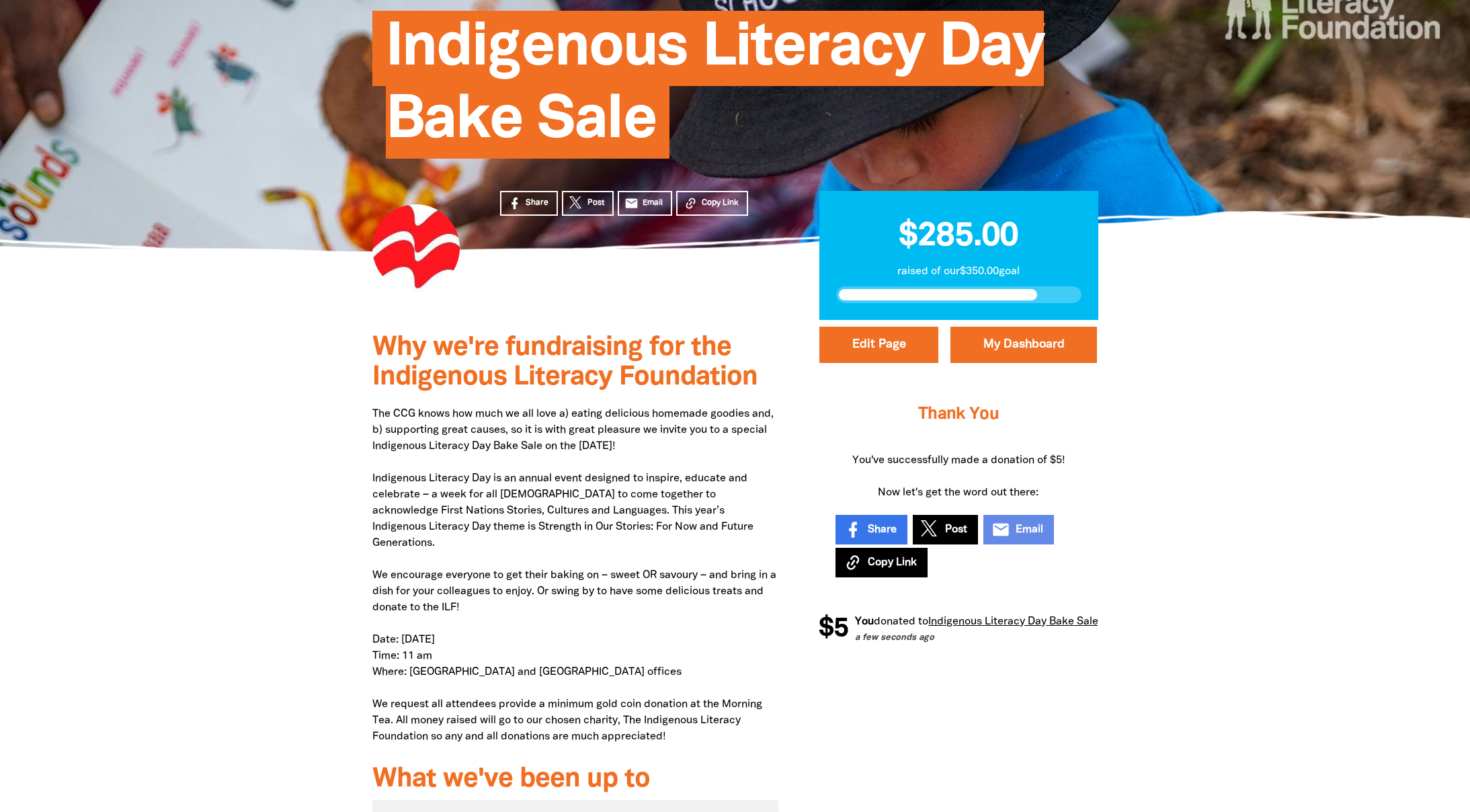
scroll to position [0, 0]
